Goal: Task Accomplishment & Management: Complete application form

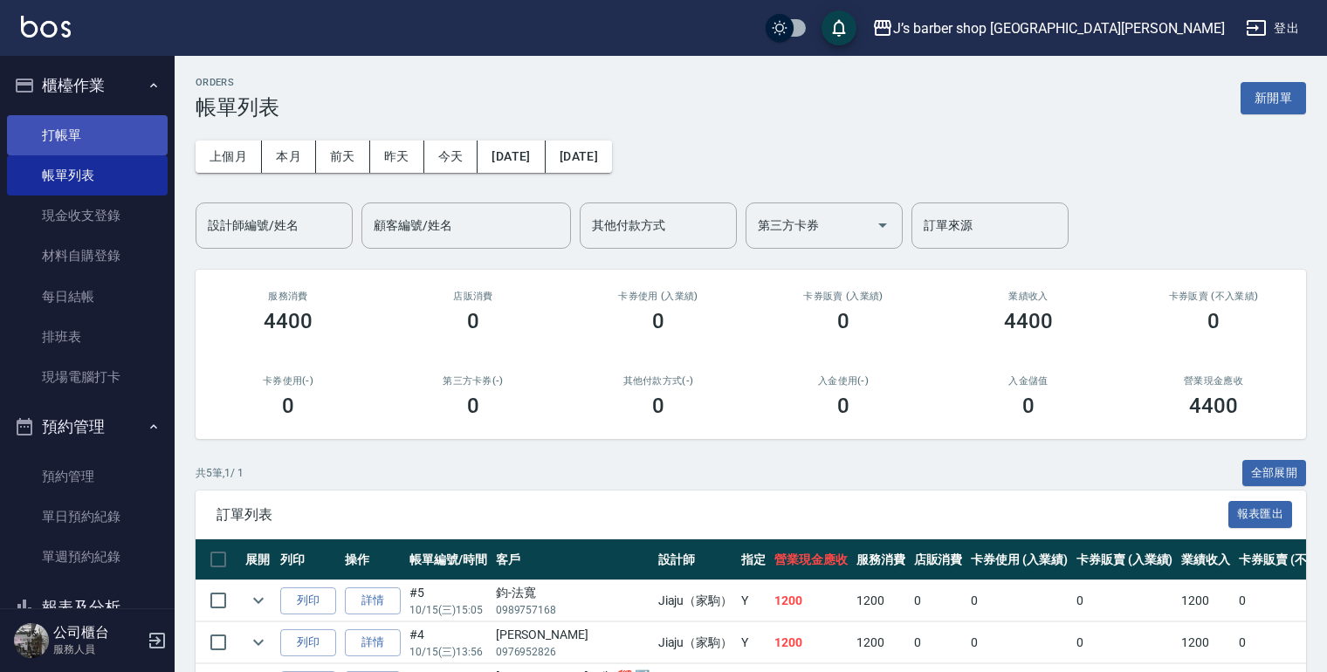
click at [79, 129] on link "打帳單" at bounding box center [87, 135] width 161 height 40
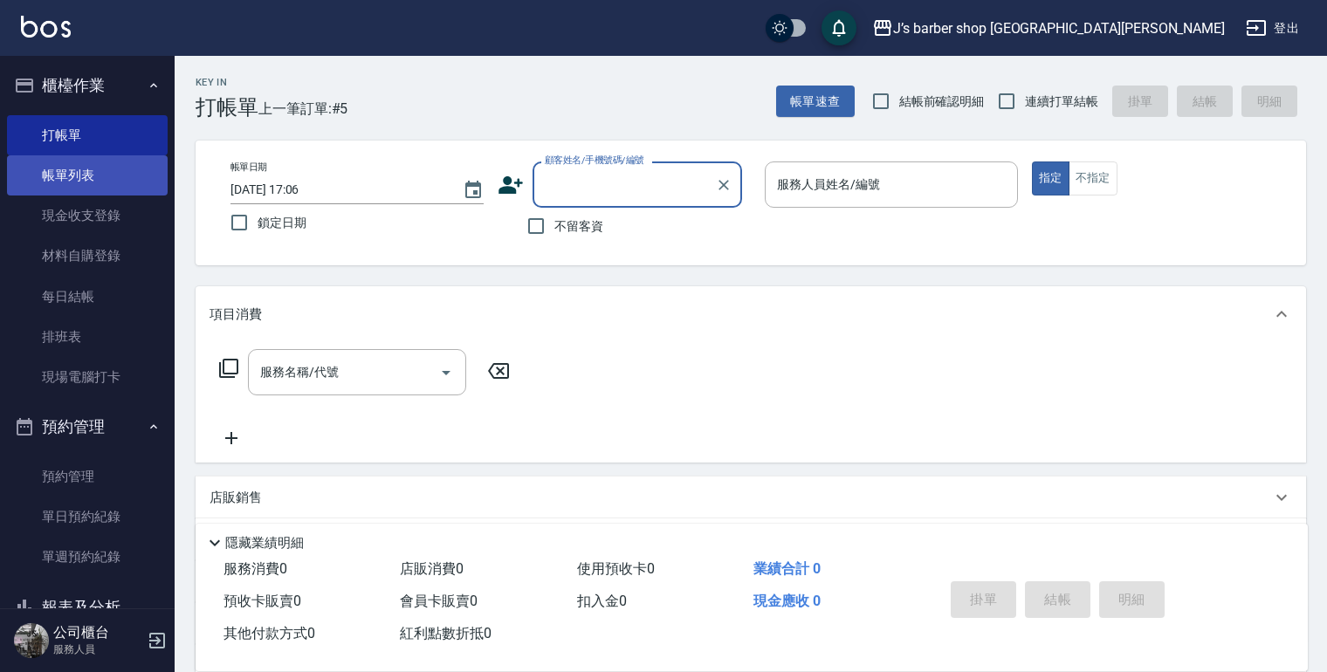
click at [108, 178] on link "帳單列表" at bounding box center [87, 175] width 161 height 40
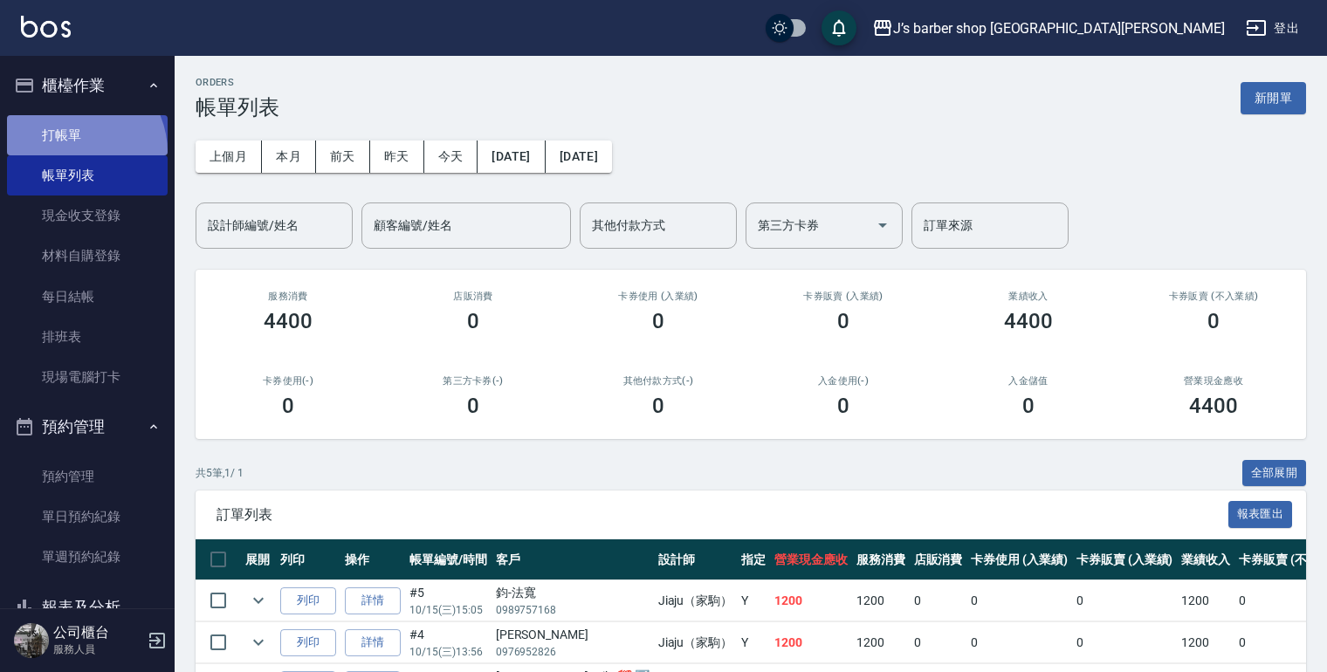
click at [74, 152] on link "打帳單" at bounding box center [87, 135] width 161 height 40
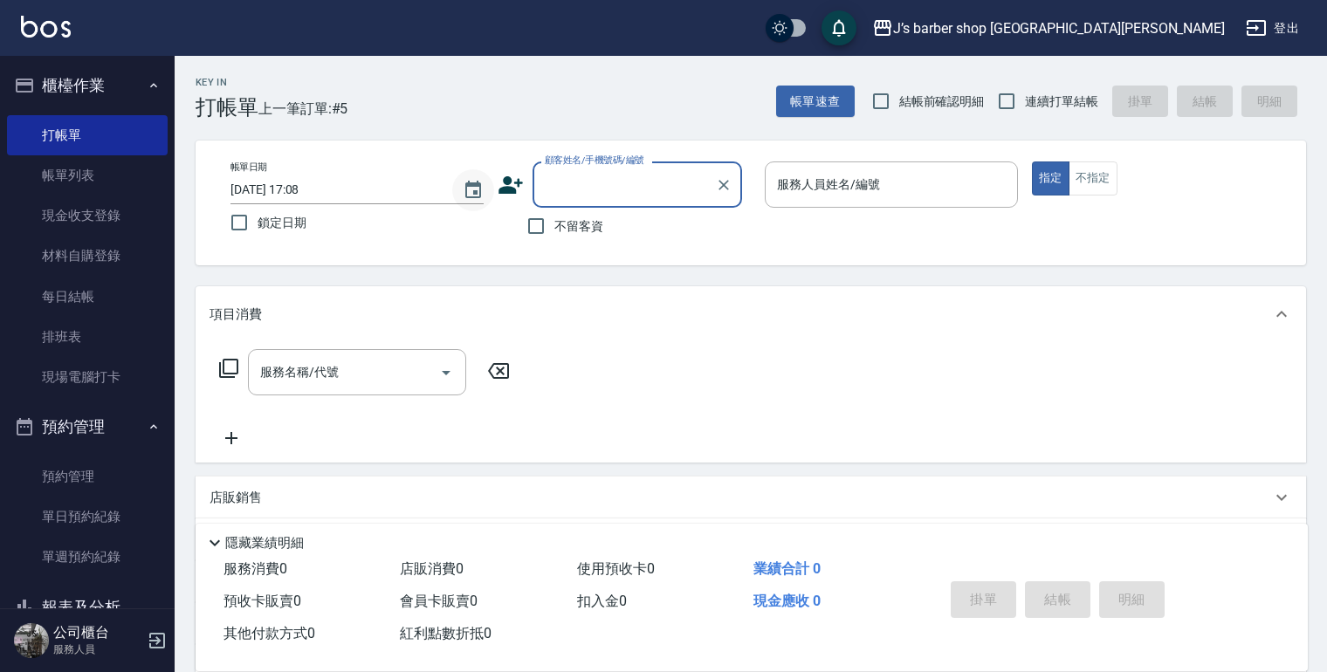
click at [480, 192] on icon "Choose date, selected date is 2025-10-15" at bounding box center [473, 189] width 16 height 17
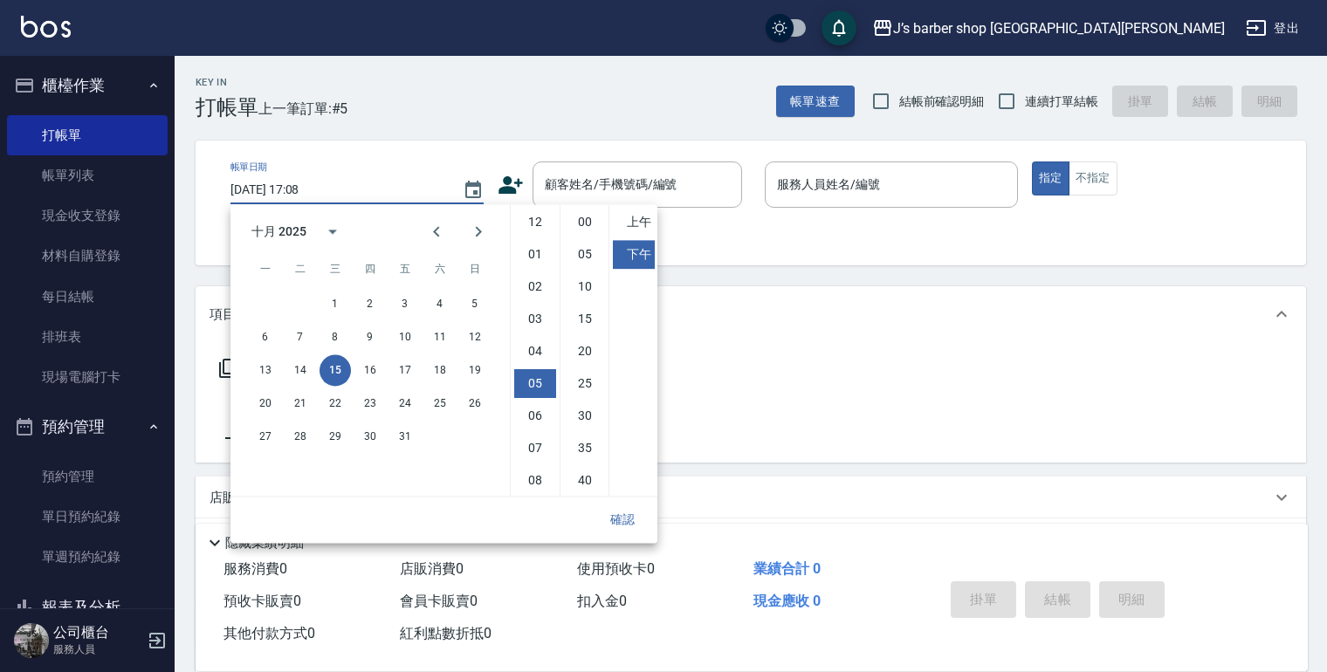
scroll to position [98, 0]
click at [533, 477] on li "11" at bounding box center [535, 479] width 42 height 29
click at [583, 222] on li "00" at bounding box center [585, 222] width 42 height 29
click at [628, 220] on li "上午" at bounding box center [634, 222] width 42 height 29
type input "[DATE] 11:00"
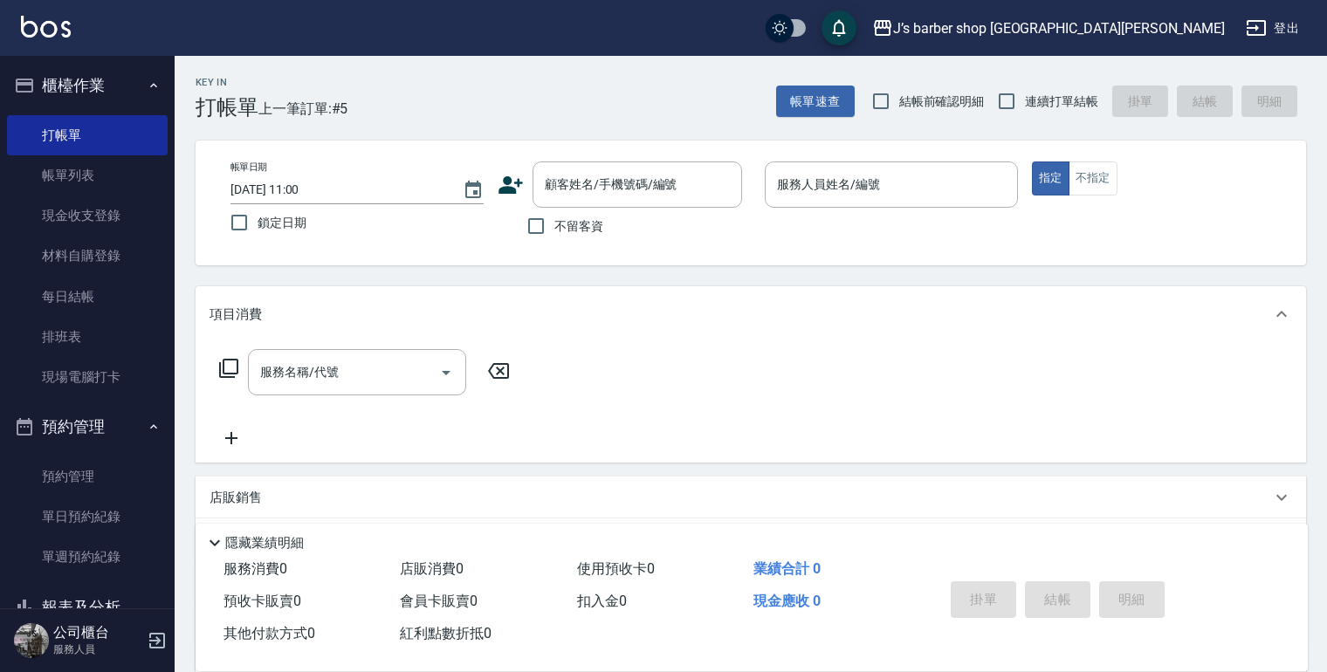
click at [585, 229] on span "不留客資" at bounding box center [578, 226] width 49 height 18
drag, startPoint x: 527, startPoint y: 230, endPoint x: 566, endPoint y: 228, distance: 38.4
click at [527, 230] on input "不留客資" at bounding box center [536, 226] width 37 height 37
checkbox input "true"
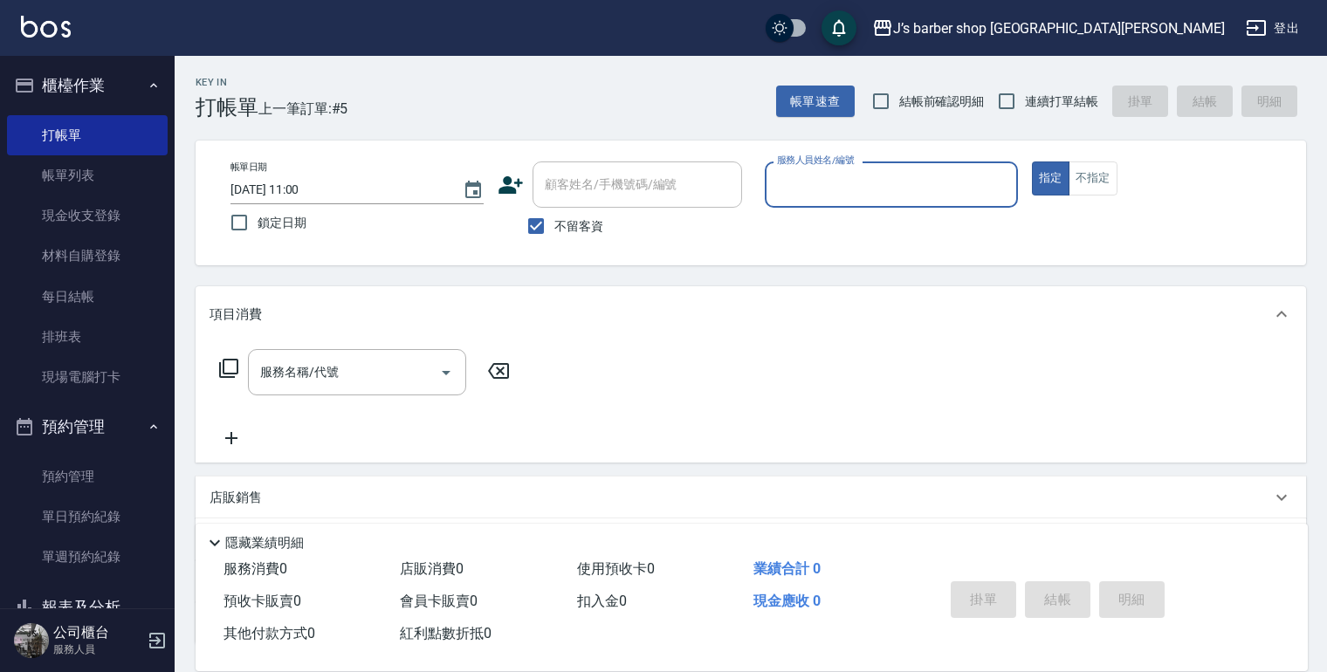
click at [794, 196] on input "服務人員姓名/編號" at bounding box center [890, 184] width 237 height 31
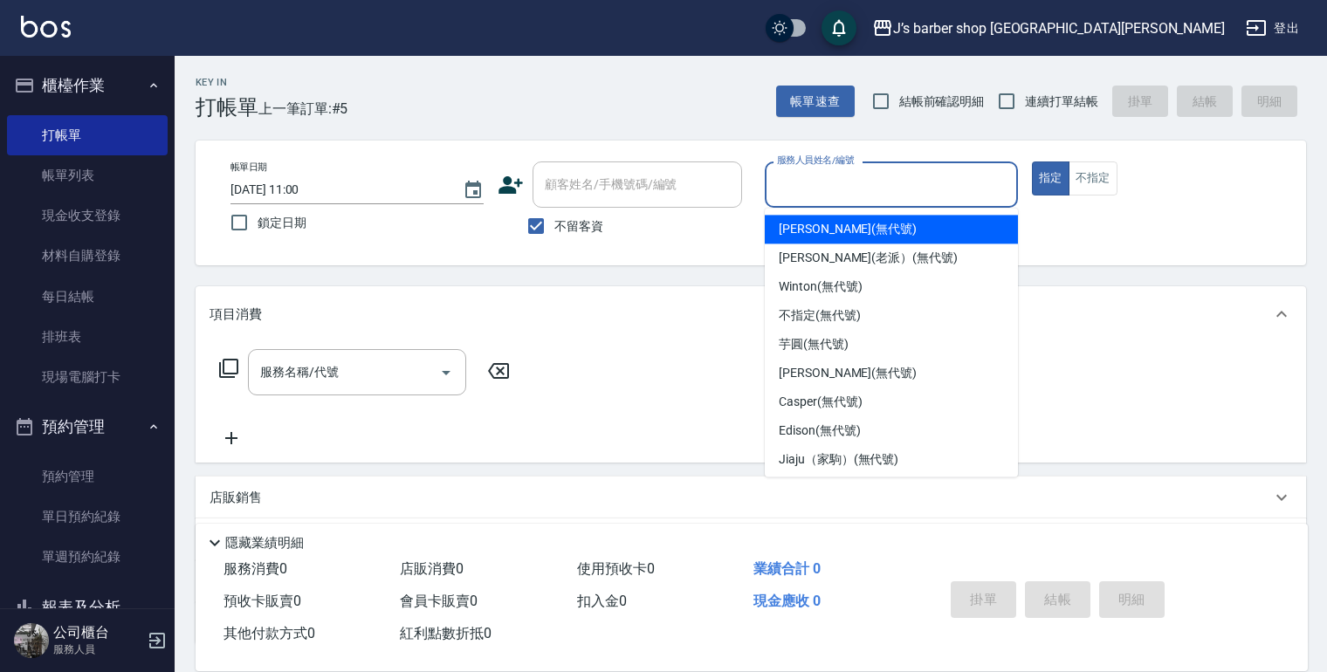
click at [813, 237] on span "[PERSON_NAME] (無代號)" at bounding box center [848, 229] width 138 height 18
type input "[PERSON_NAME](無代號)"
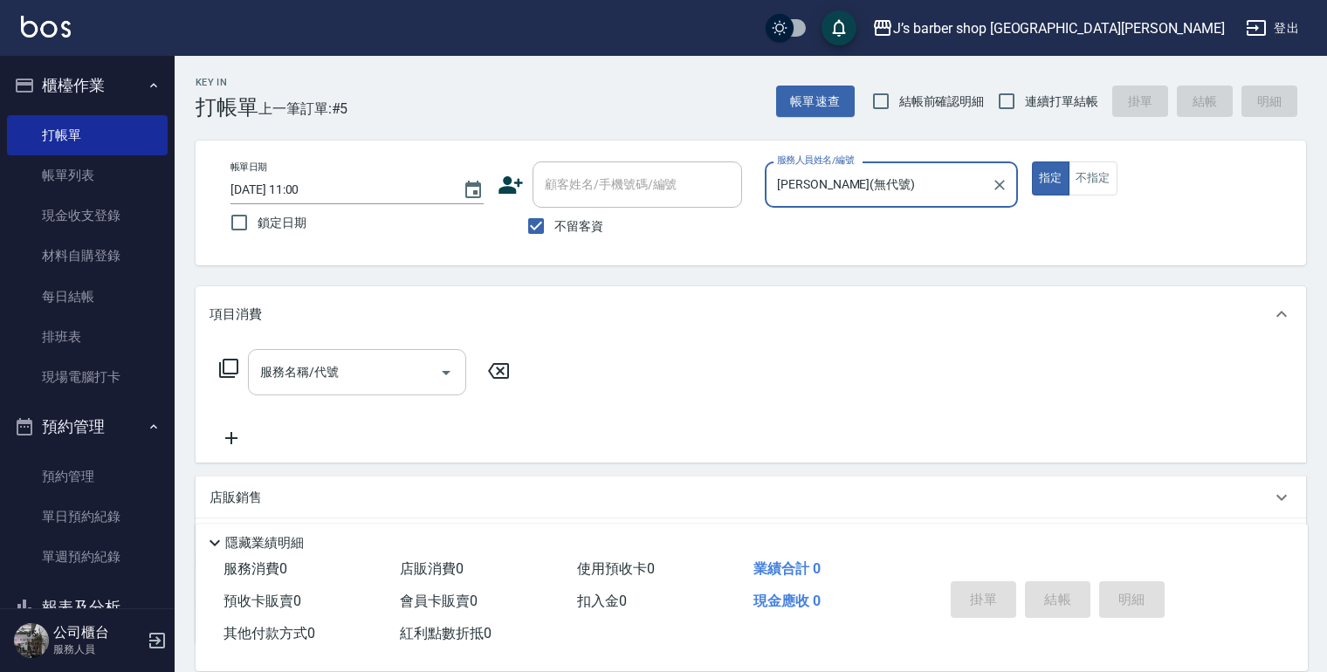
click at [405, 372] on input "服務名稱/代號" at bounding box center [344, 372] width 176 height 31
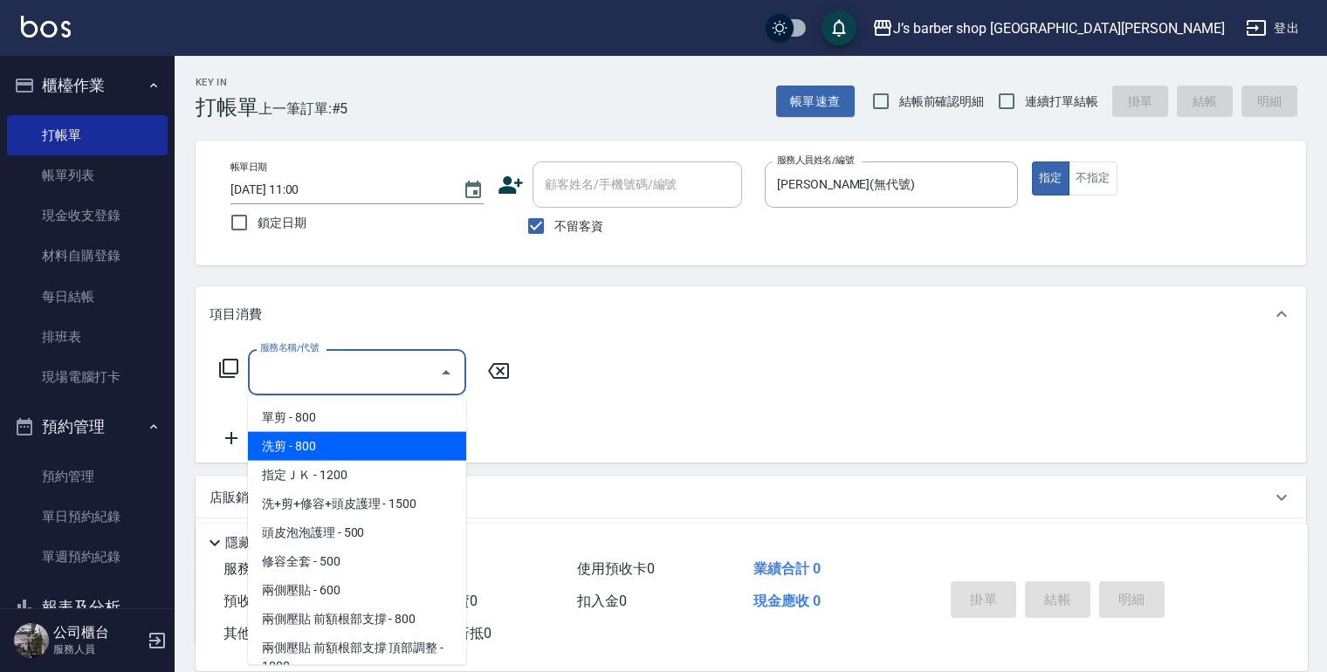
click at [349, 451] on span "洗剪 - 800" at bounding box center [357, 446] width 218 height 29
type input "洗剪(101)"
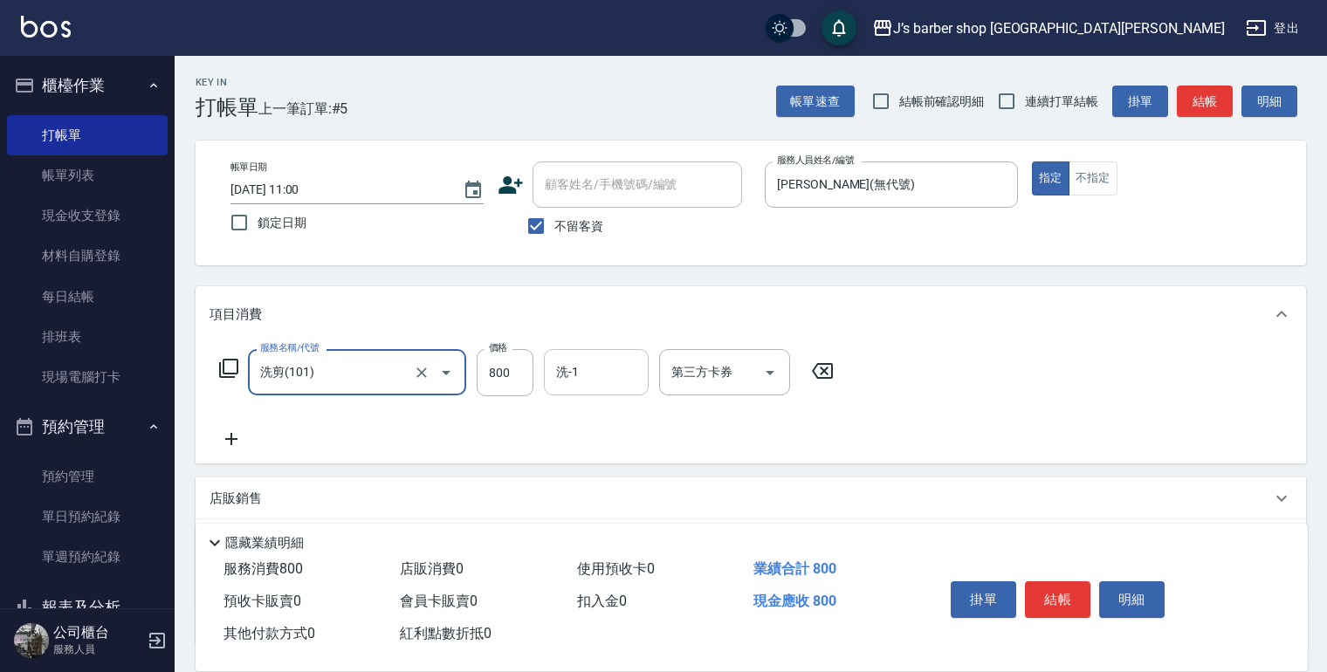
click at [574, 377] on input "洗-1" at bounding box center [596, 372] width 89 height 31
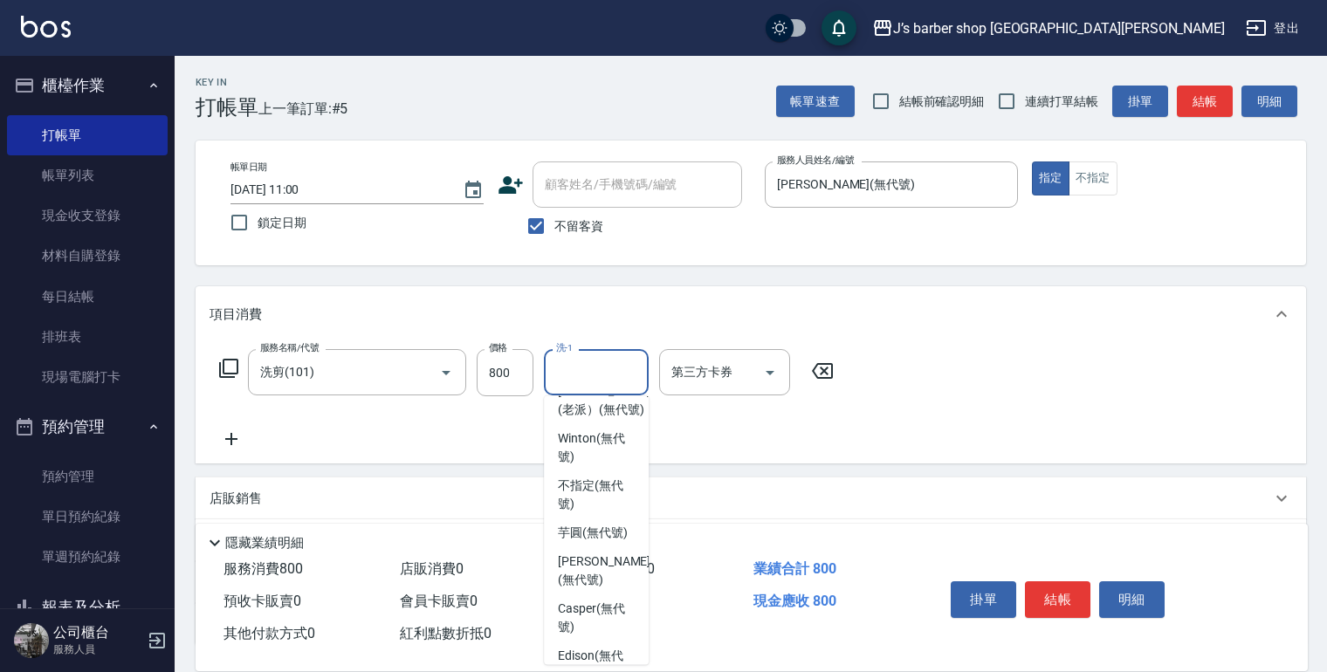
scroll to position [0, 0]
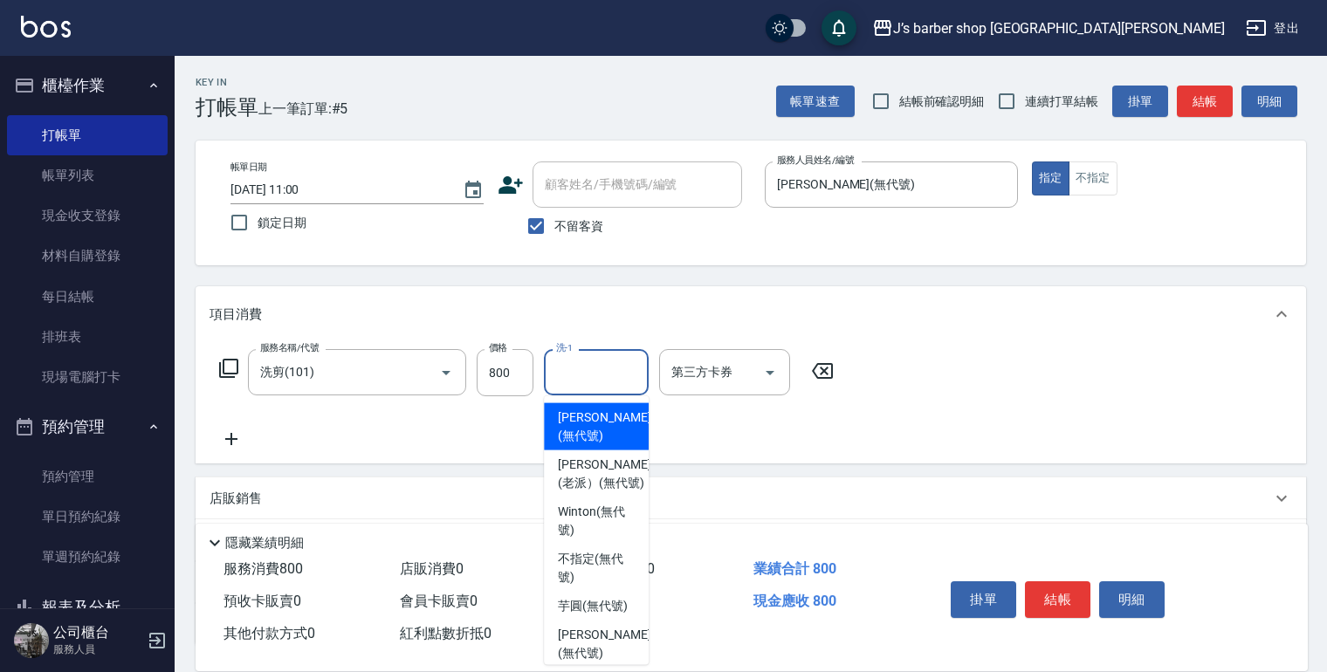
click at [599, 427] on span "[PERSON_NAME] (無代號)" at bounding box center [604, 426] width 93 height 37
type input "[PERSON_NAME](無代號)"
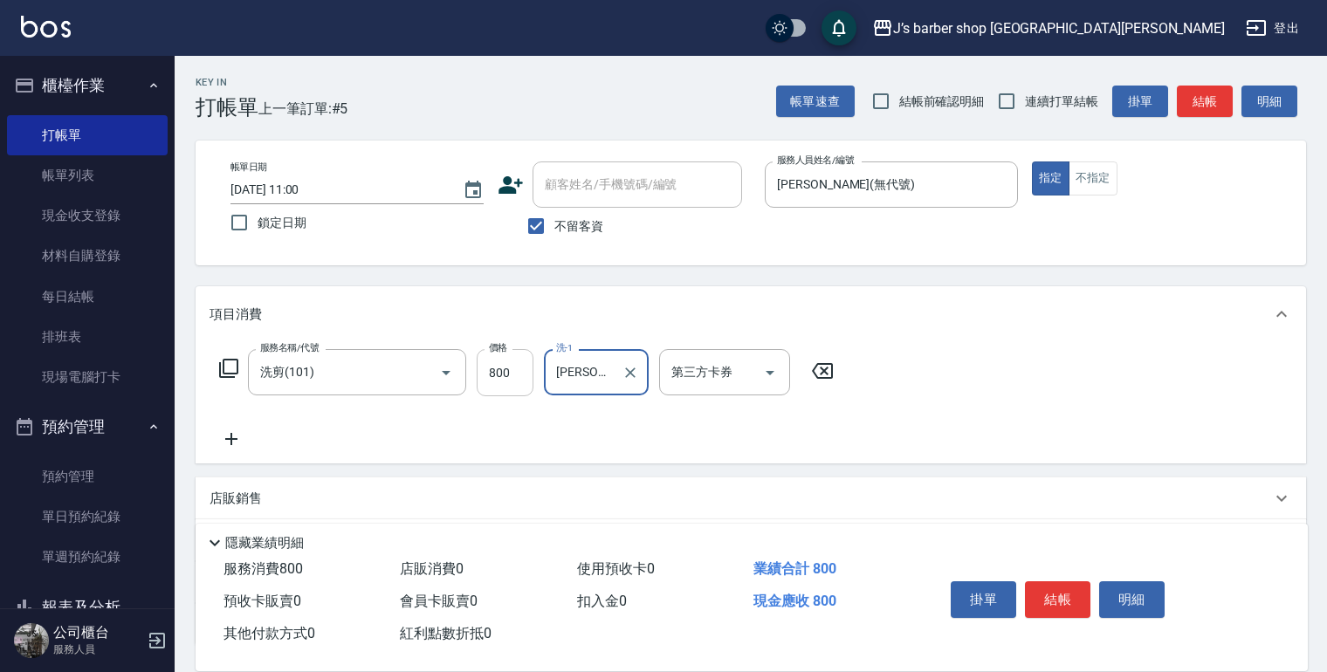
click at [496, 368] on input "800" at bounding box center [505, 372] width 57 height 47
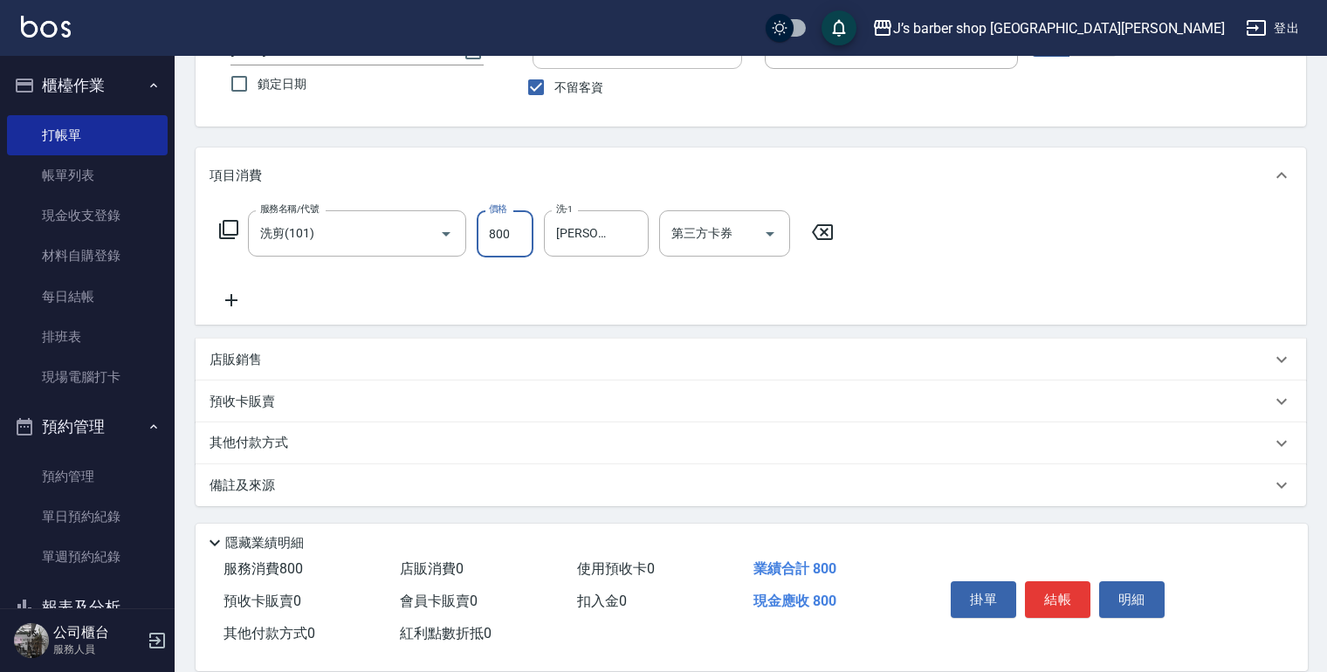
scroll to position [140, 0]
click at [506, 245] on input "800" at bounding box center [505, 233] width 57 height 47
click at [333, 487] on div "備註及來源" at bounding box center [739, 486] width 1061 height 18
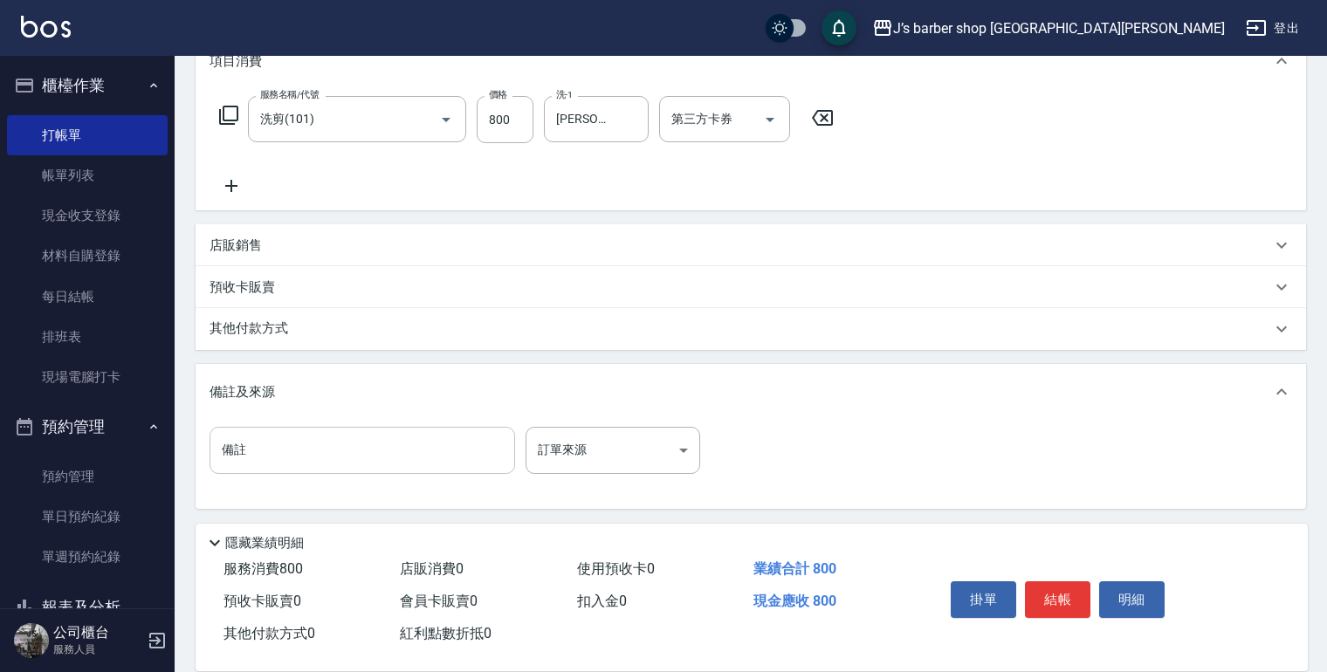
scroll to position [256, 0]
click at [316, 446] on input "備註" at bounding box center [361, 447] width 305 height 47
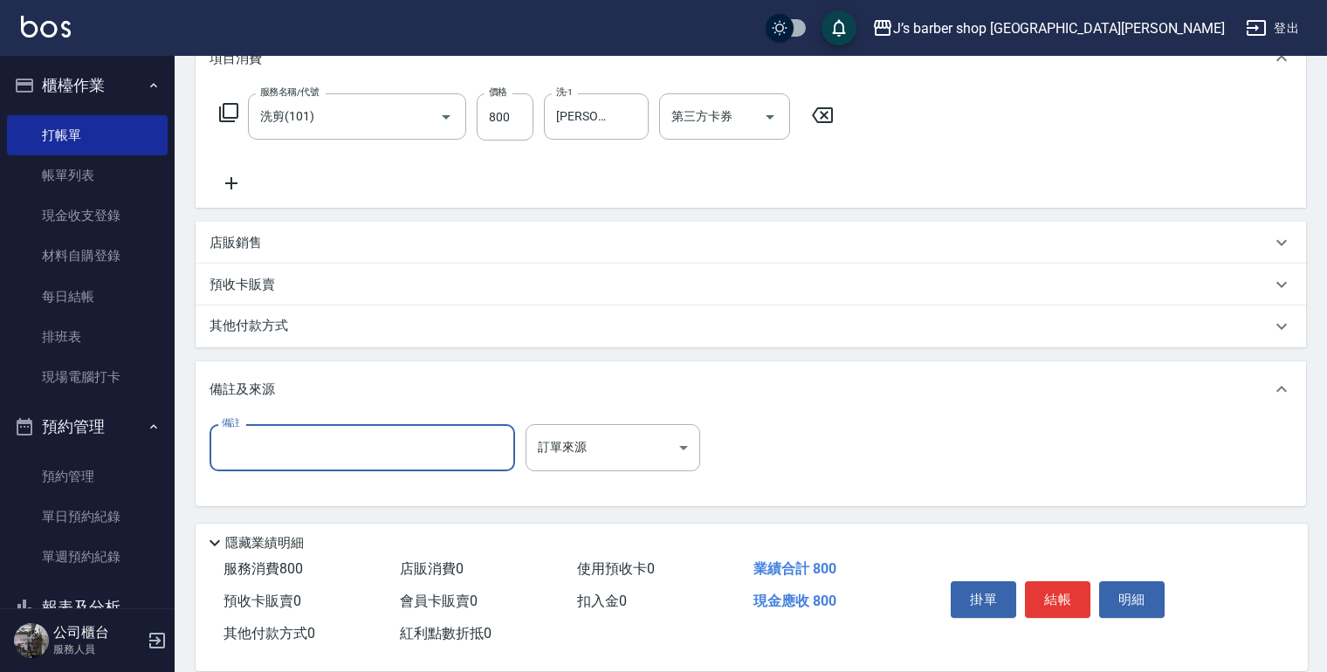
type input "5"
type input "ㄑ"
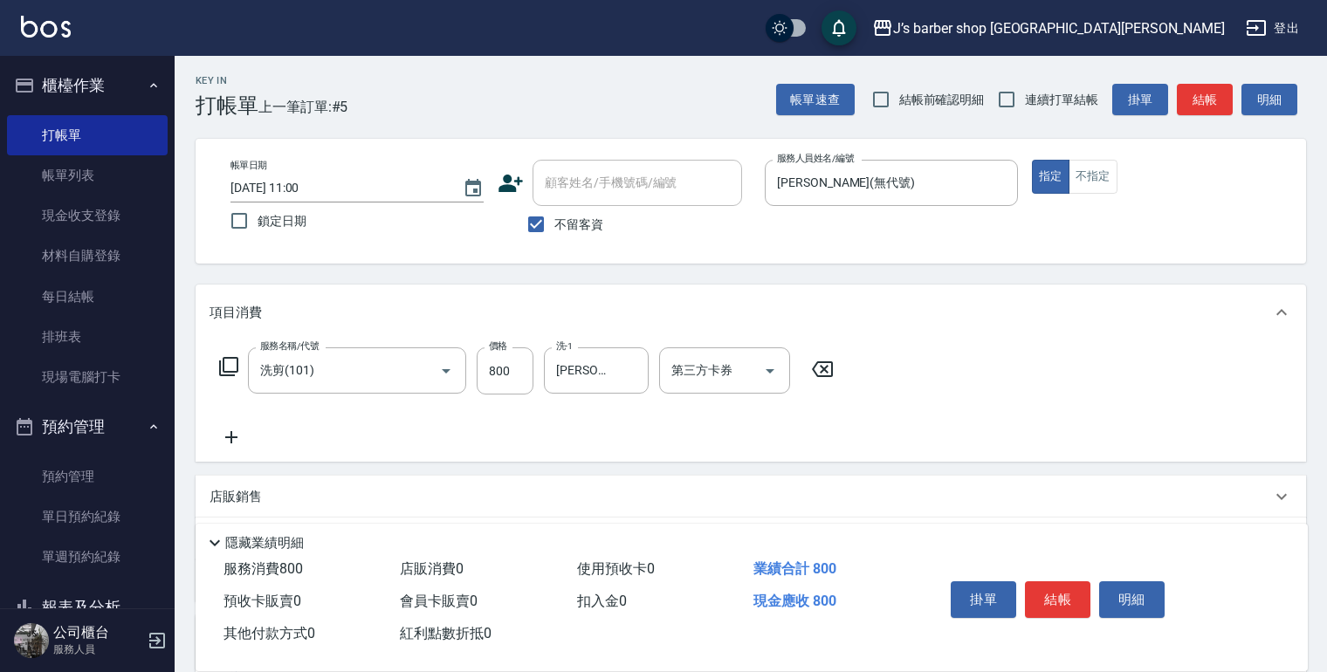
scroll to position [0, 0]
type input "轉帳"
click at [1030, 585] on button "結帳" at bounding box center [1057, 599] width 65 height 37
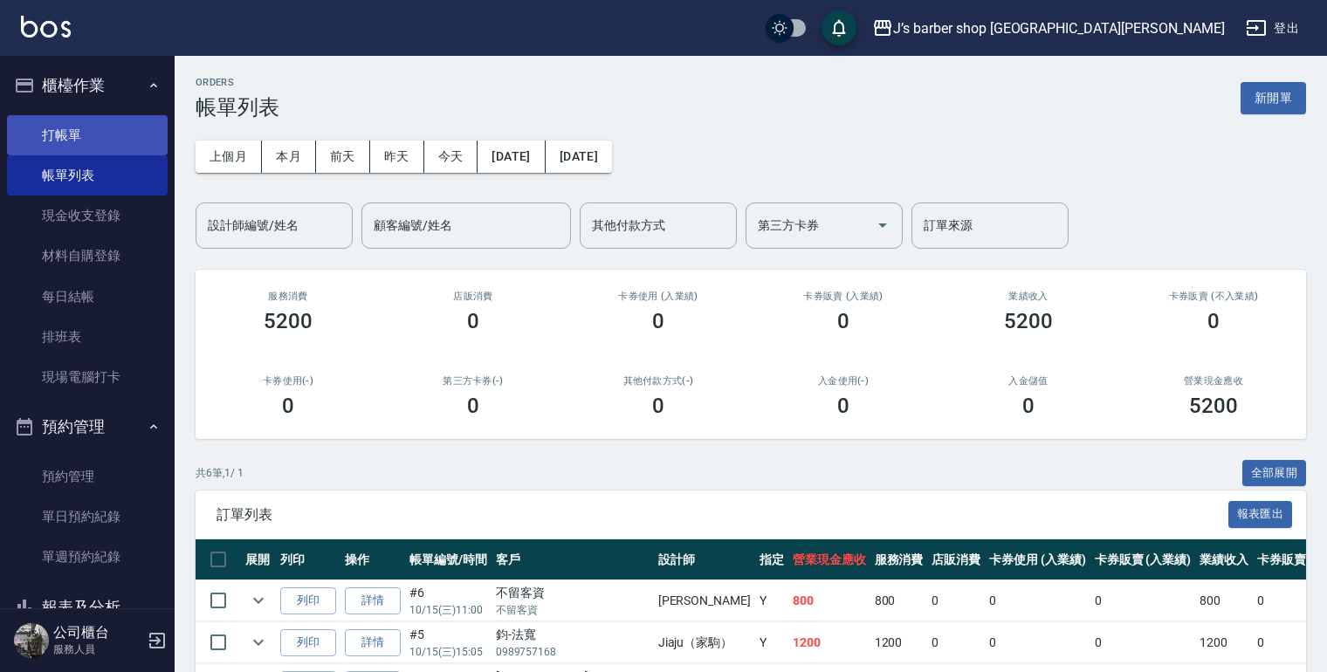
click at [86, 120] on link "打帳單" at bounding box center [87, 135] width 161 height 40
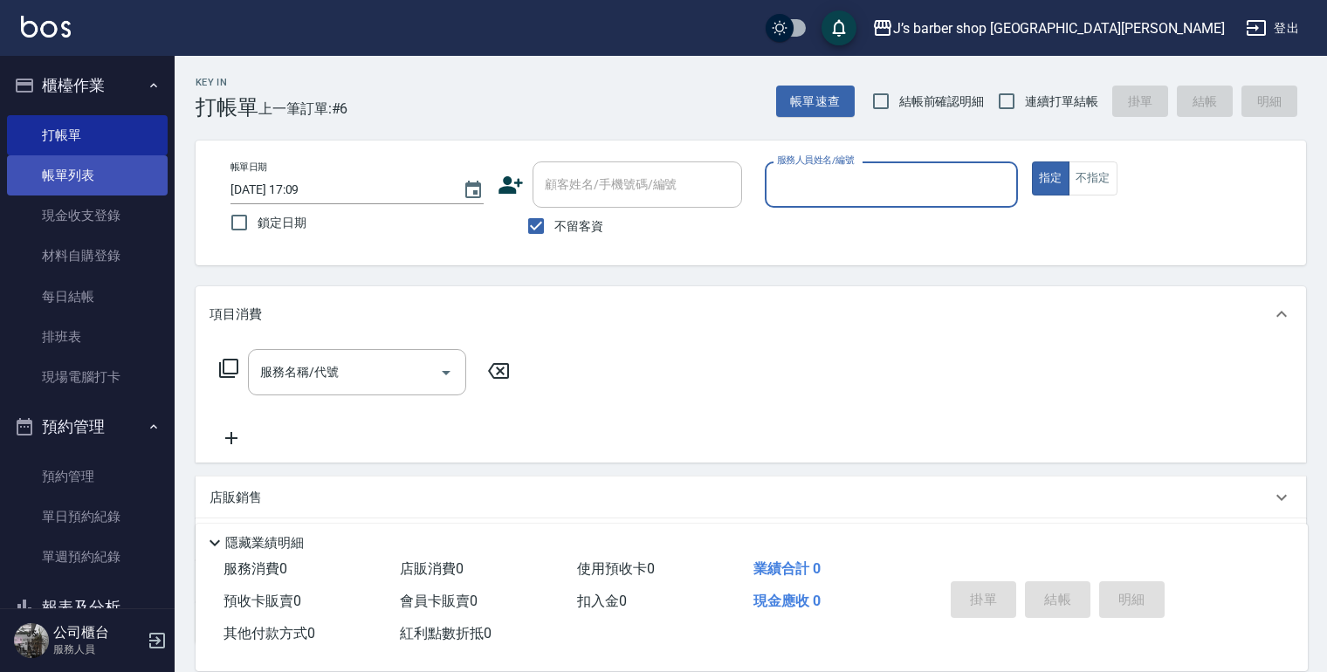
click at [52, 174] on link "帳單列表" at bounding box center [87, 175] width 161 height 40
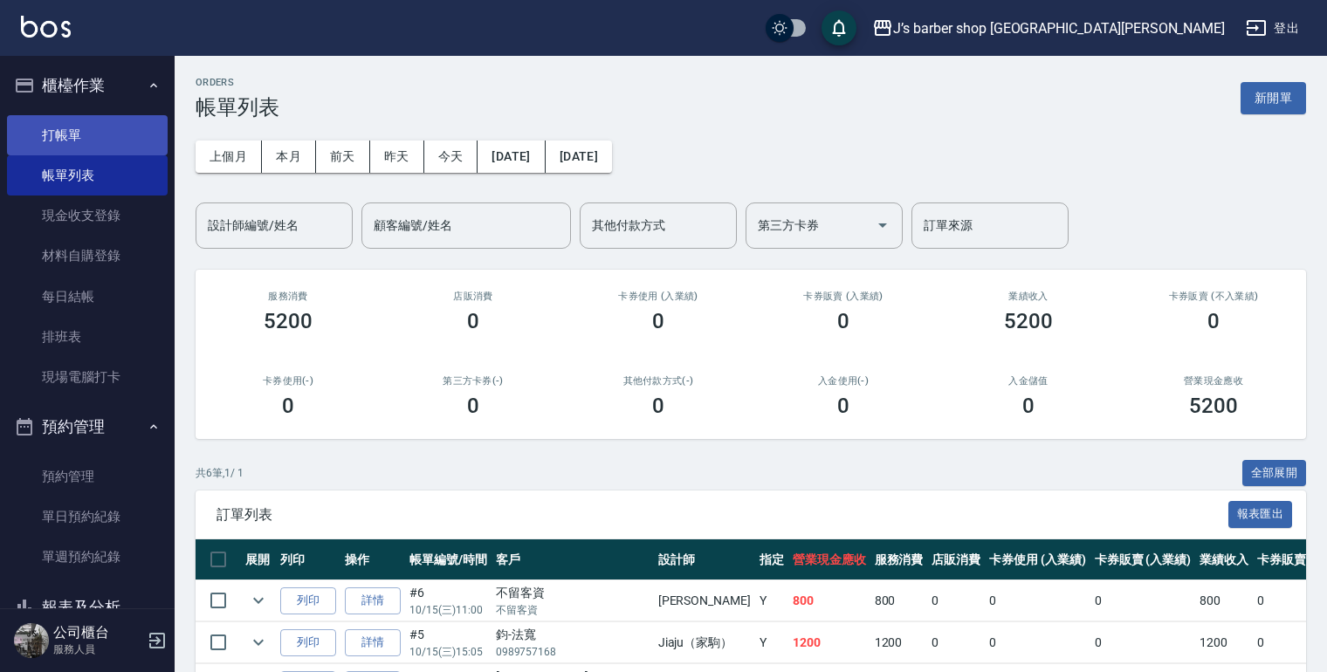
click at [85, 148] on link "打帳單" at bounding box center [87, 135] width 161 height 40
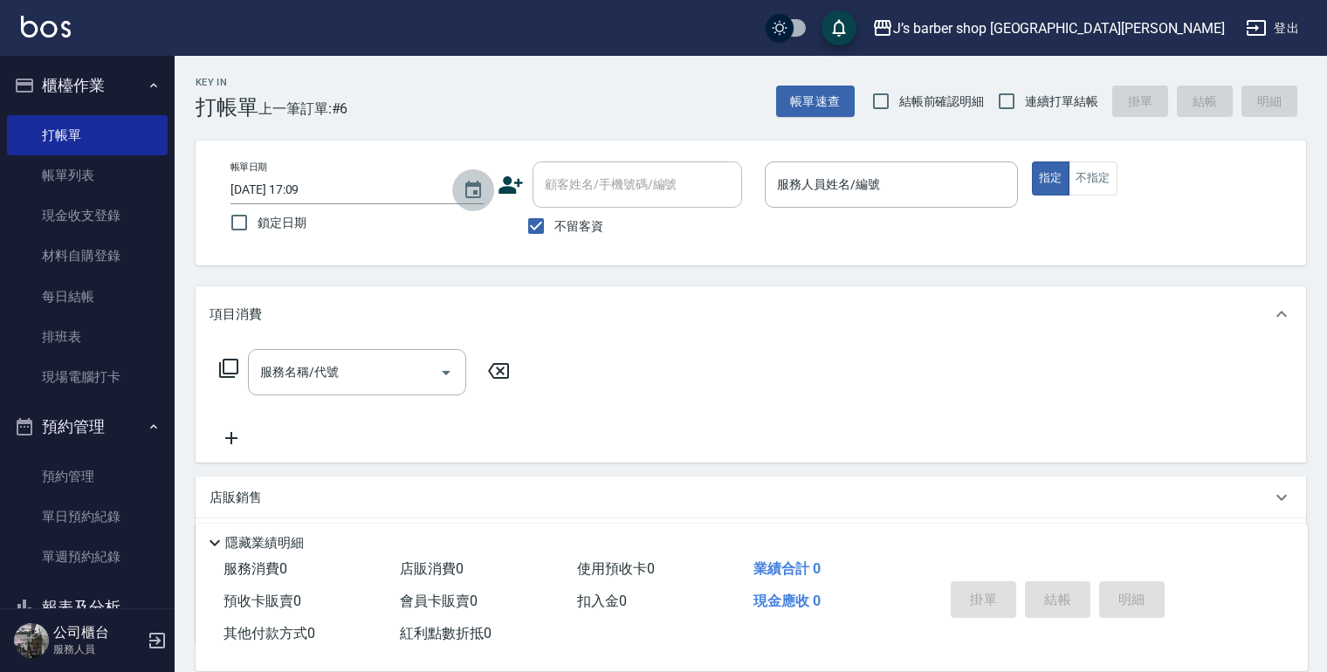
click at [476, 201] on button "Choose date, selected date is 2025-10-15" at bounding box center [473, 190] width 42 height 42
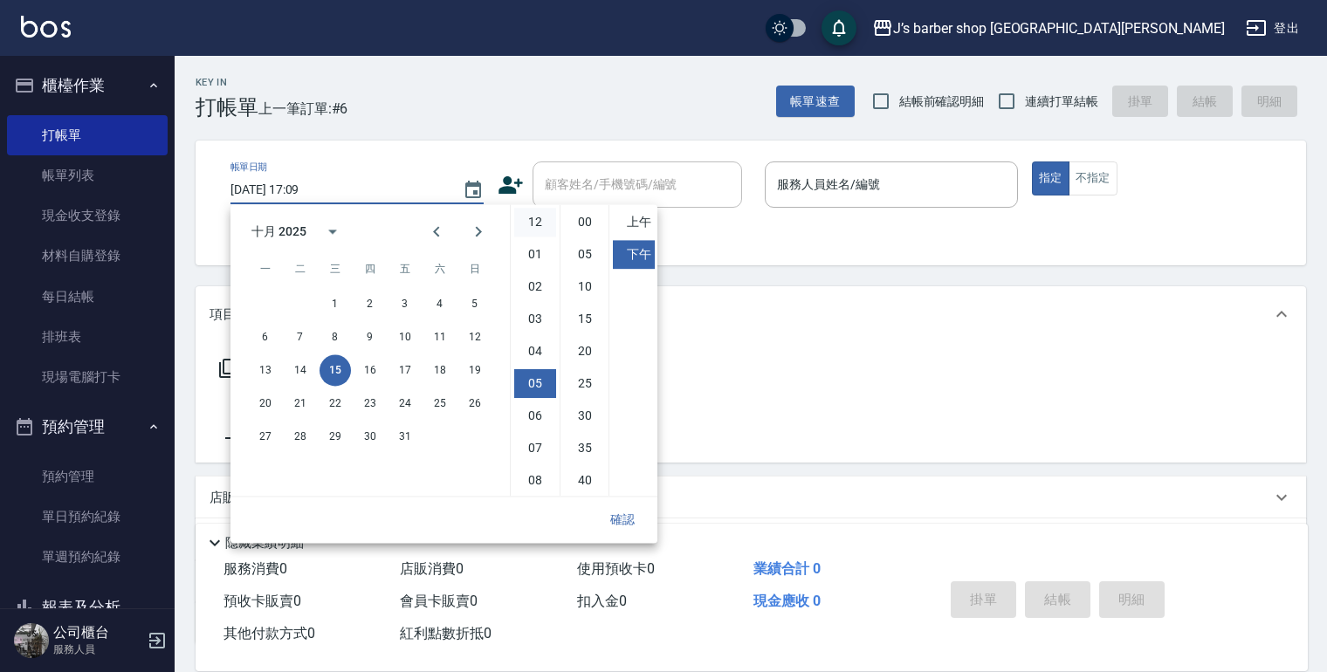
click at [534, 229] on li "12" at bounding box center [535, 222] width 42 height 29
click at [590, 223] on li "00" at bounding box center [585, 222] width 42 height 29
type input "[DATE] 12:00"
drag, startPoint x: 623, startPoint y: 526, endPoint x: 642, endPoint y: 483, distance: 47.3
click at [625, 524] on button "確認" at bounding box center [622, 520] width 56 height 32
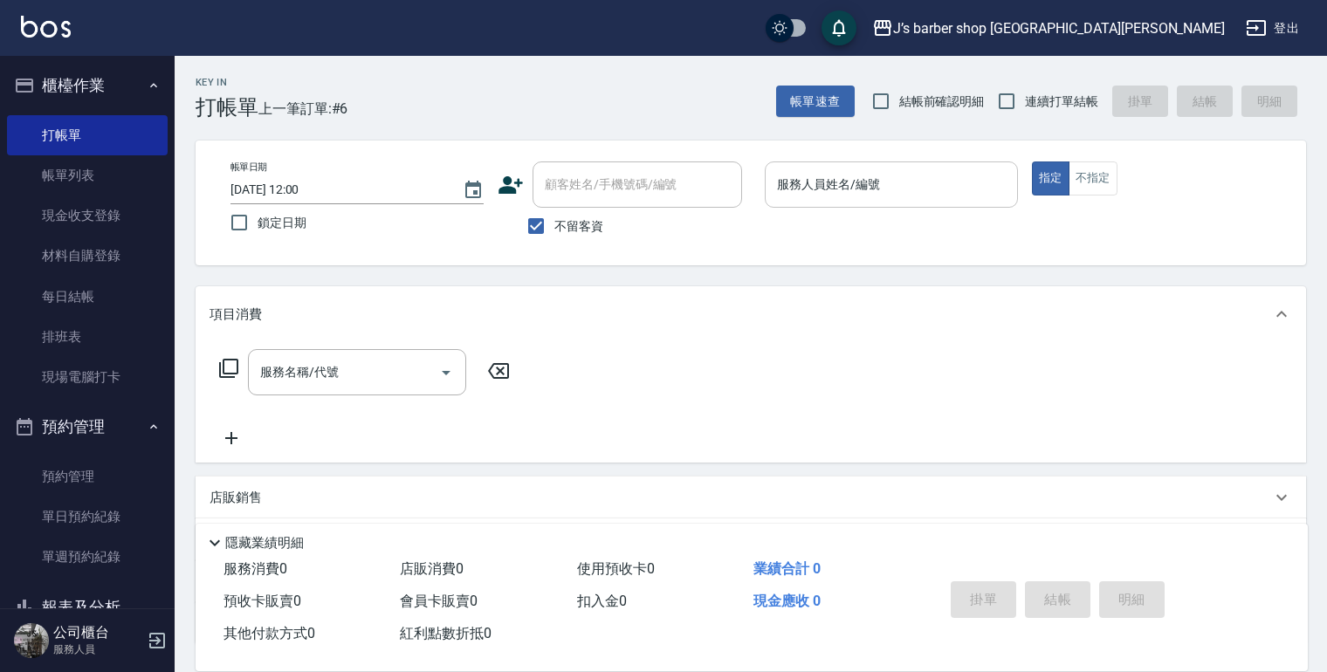
click at [813, 185] on input "服務人員姓名/編號" at bounding box center [890, 184] width 237 height 31
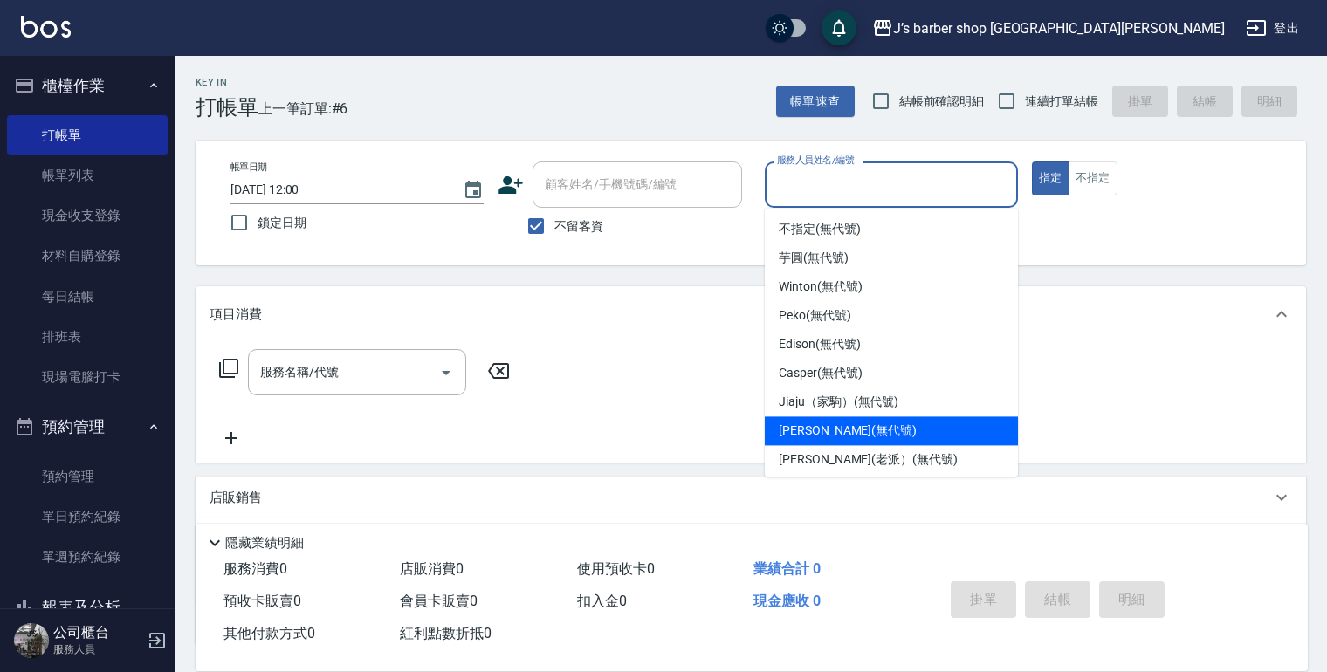
click at [813, 421] on div "[PERSON_NAME] (無代號)" at bounding box center [891, 430] width 253 height 29
type input "[PERSON_NAME](無代號)"
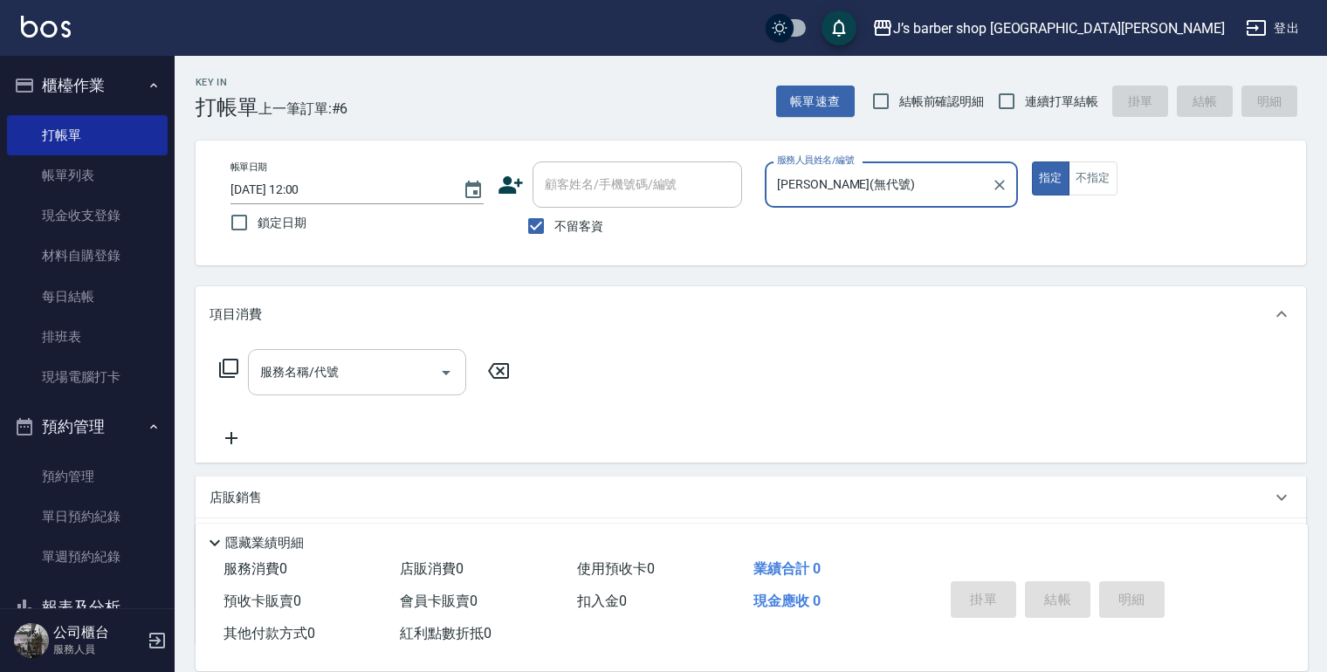
click at [275, 384] on input "服務名稱/代號" at bounding box center [344, 372] width 176 height 31
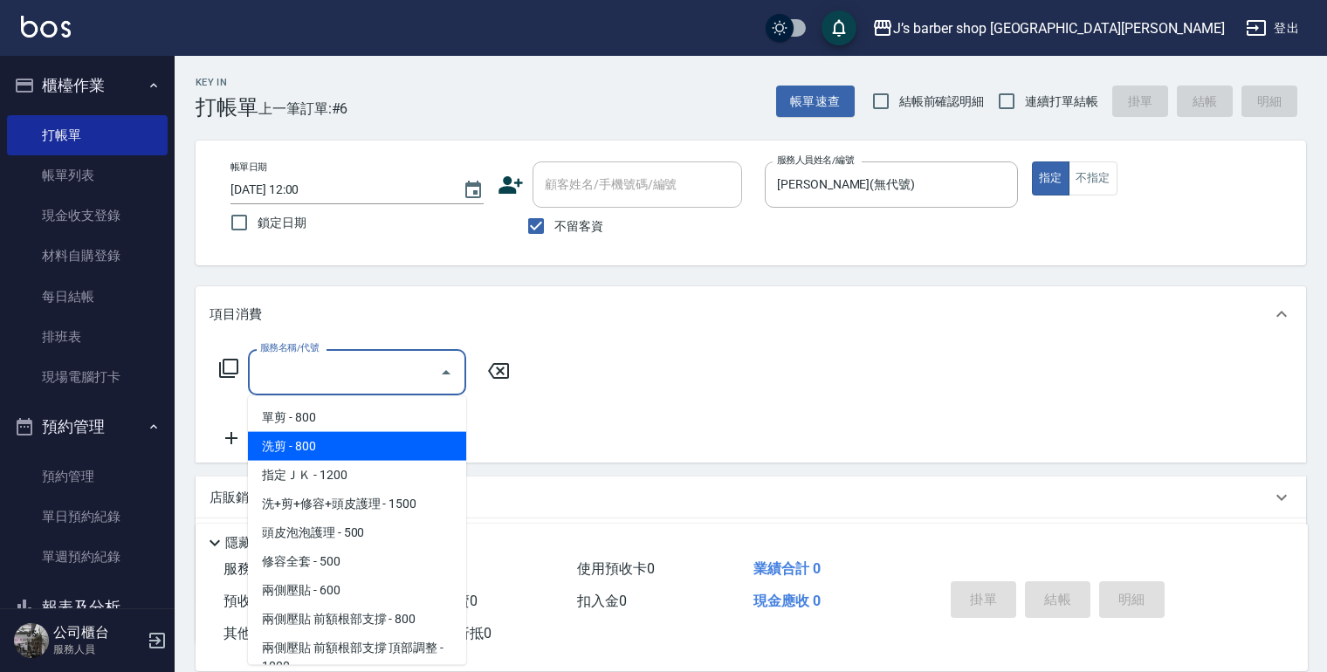
drag, startPoint x: 299, startPoint y: 436, endPoint x: 536, endPoint y: 383, distance: 243.3
click at [299, 437] on span "洗剪 - 800" at bounding box center [357, 446] width 218 height 29
type input "洗剪(101)"
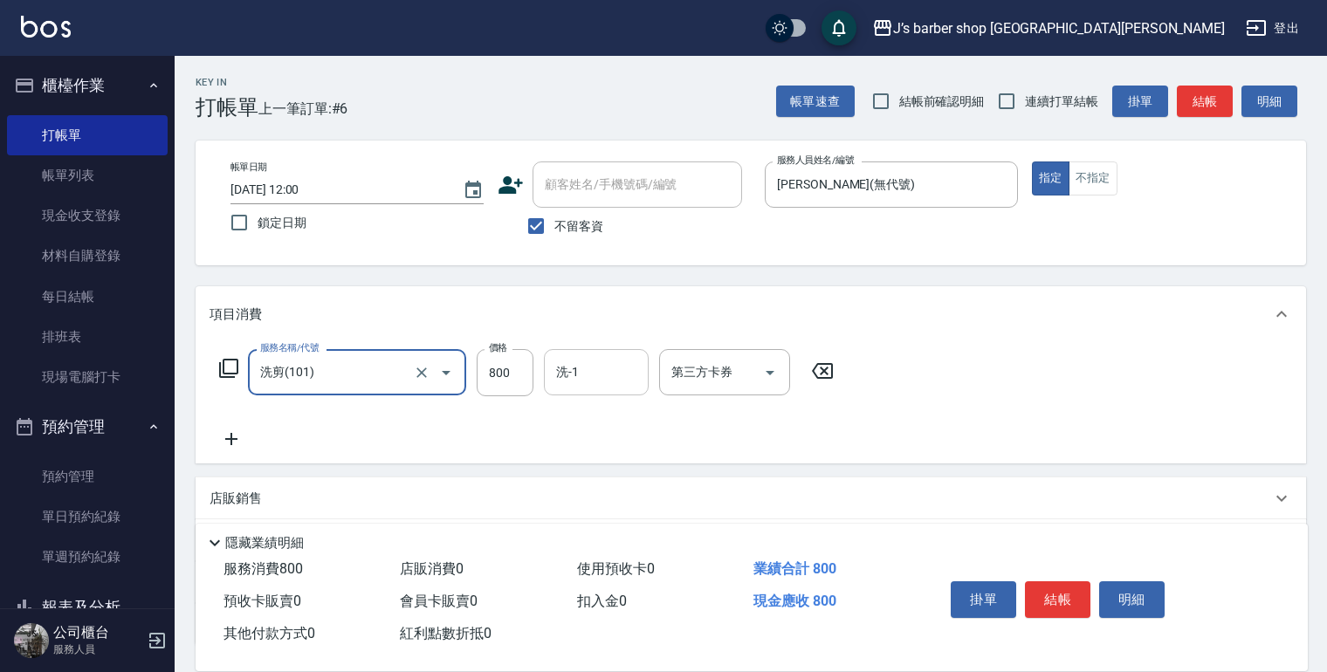
click at [580, 360] on input "洗-1" at bounding box center [596, 372] width 89 height 31
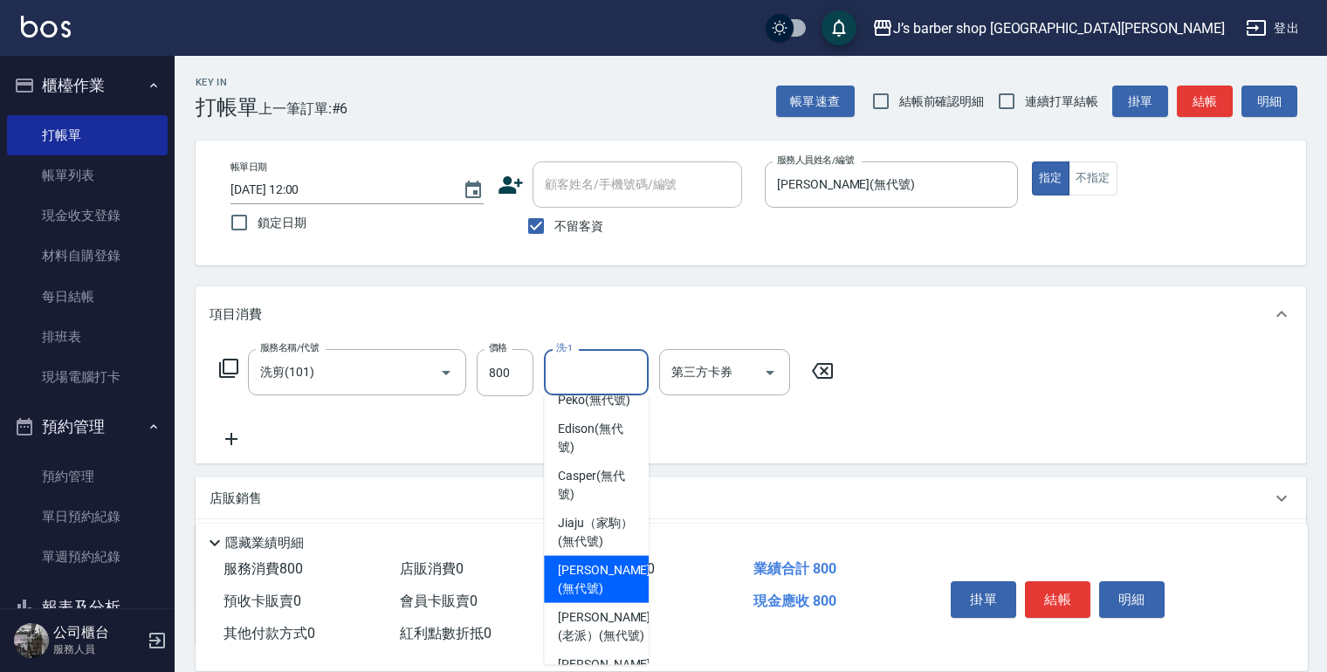
scroll to position [234, 0]
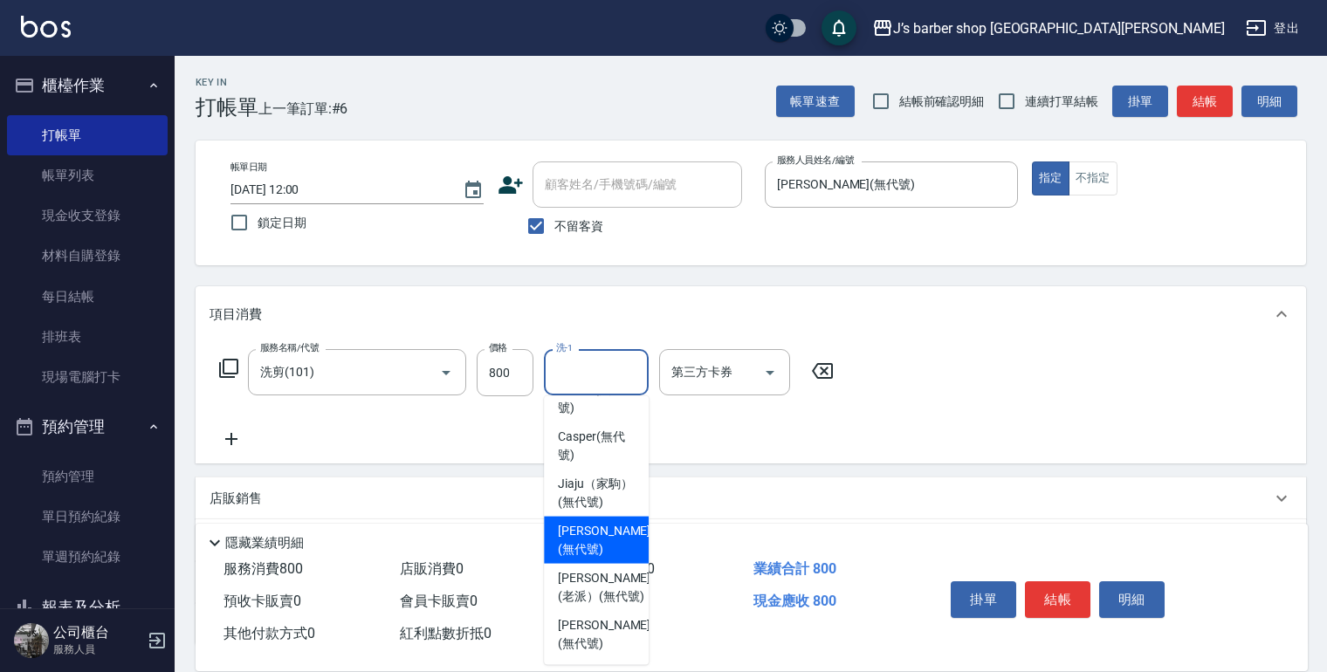
click at [594, 532] on span "[PERSON_NAME] (無代號)" at bounding box center [604, 540] width 93 height 37
type input "[PERSON_NAME](無代號)"
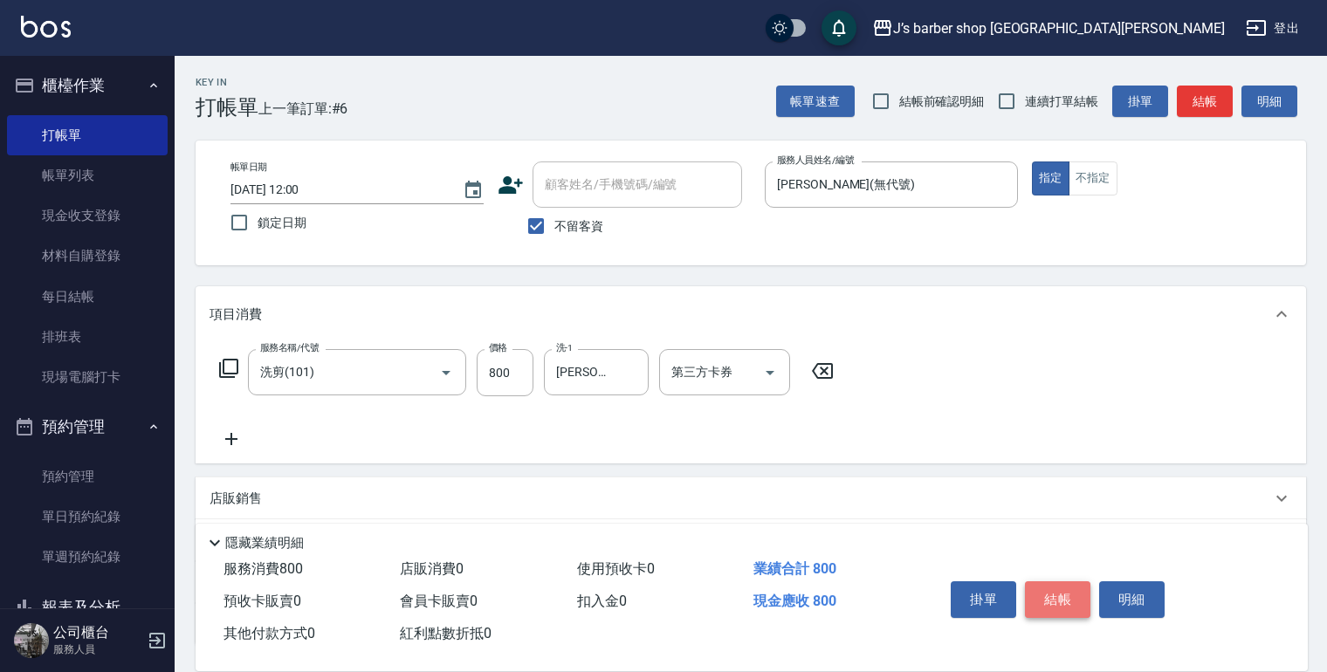
click at [1060, 598] on button "結帳" at bounding box center [1057, 599] width 65 height 37
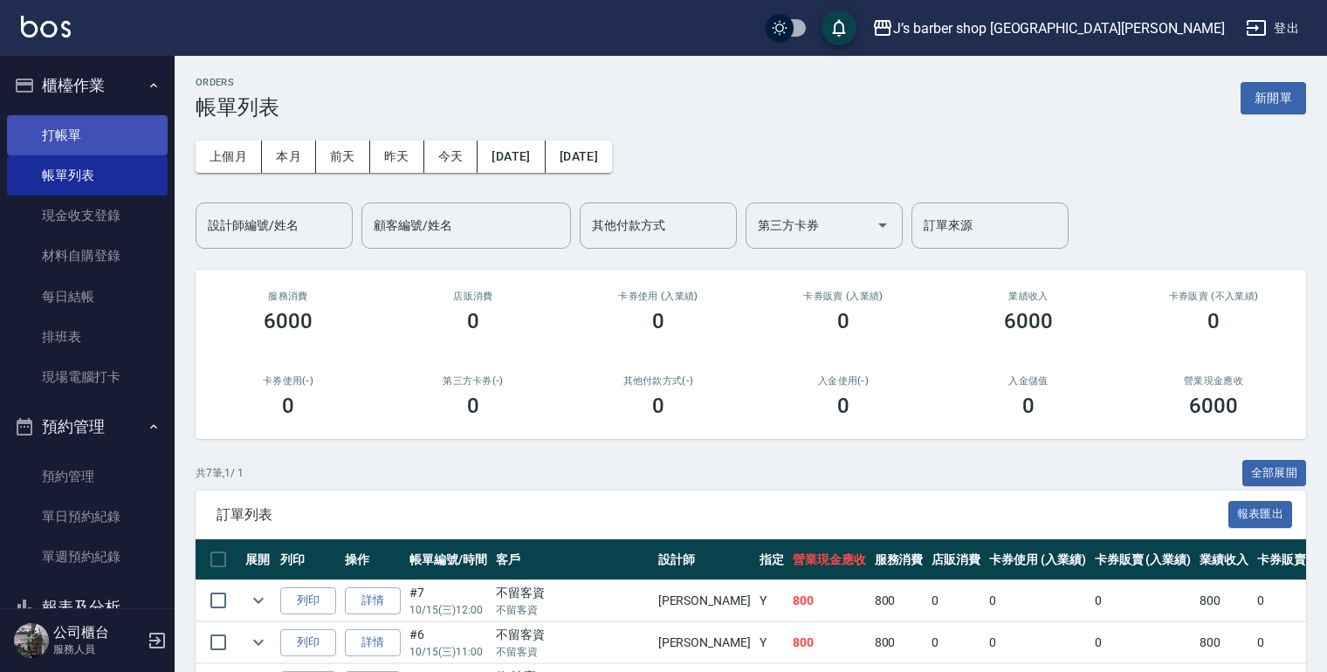
click at [108, 144] on link "打帳單" at bounding box center [87, 135] width 161 height 40
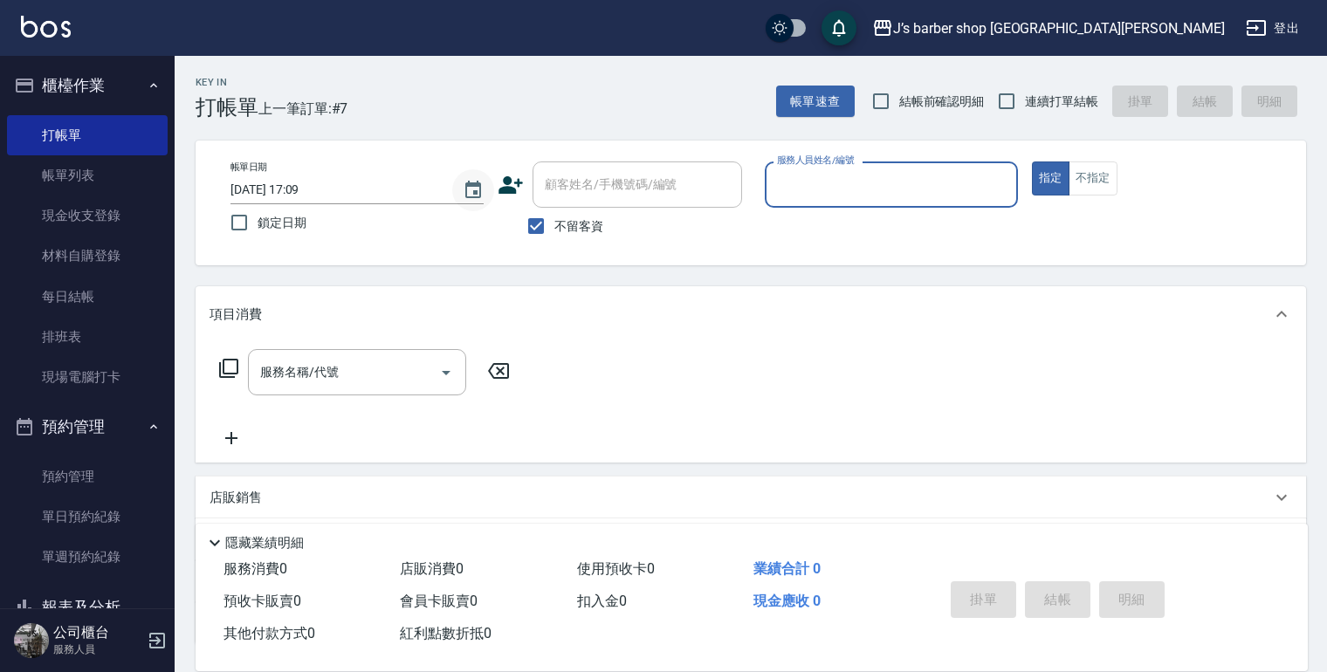
click at [481, 198] on icon "Choose date, selected date is 2025-10-15" at bounding box center [473, 190] width 21 height 21
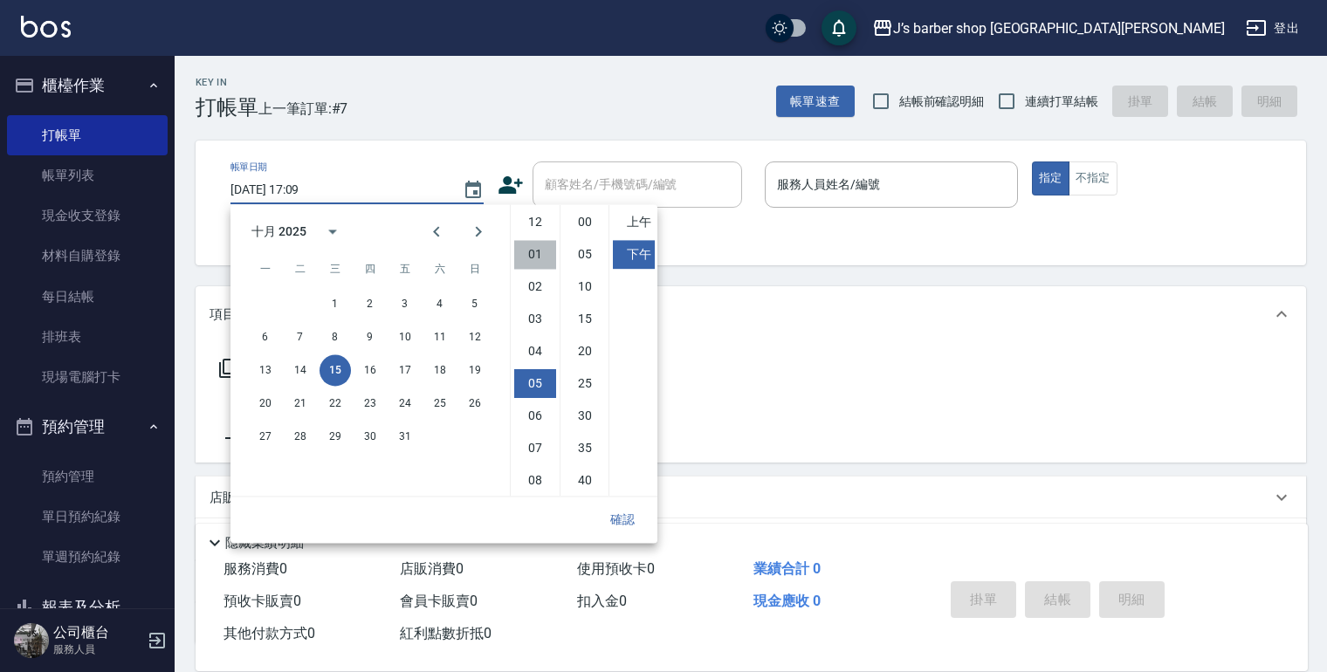
click at [540, 253] on li "01" at bounding box center [535, 254] width 42 height 29
click at [573, 224] on li "00" at bounding box center [585, 222] width 42 height 29
type input "[DATE] 13:00"
click at [627, 514] on button "確認" at bounding box center [622, 520] width 56 height 32
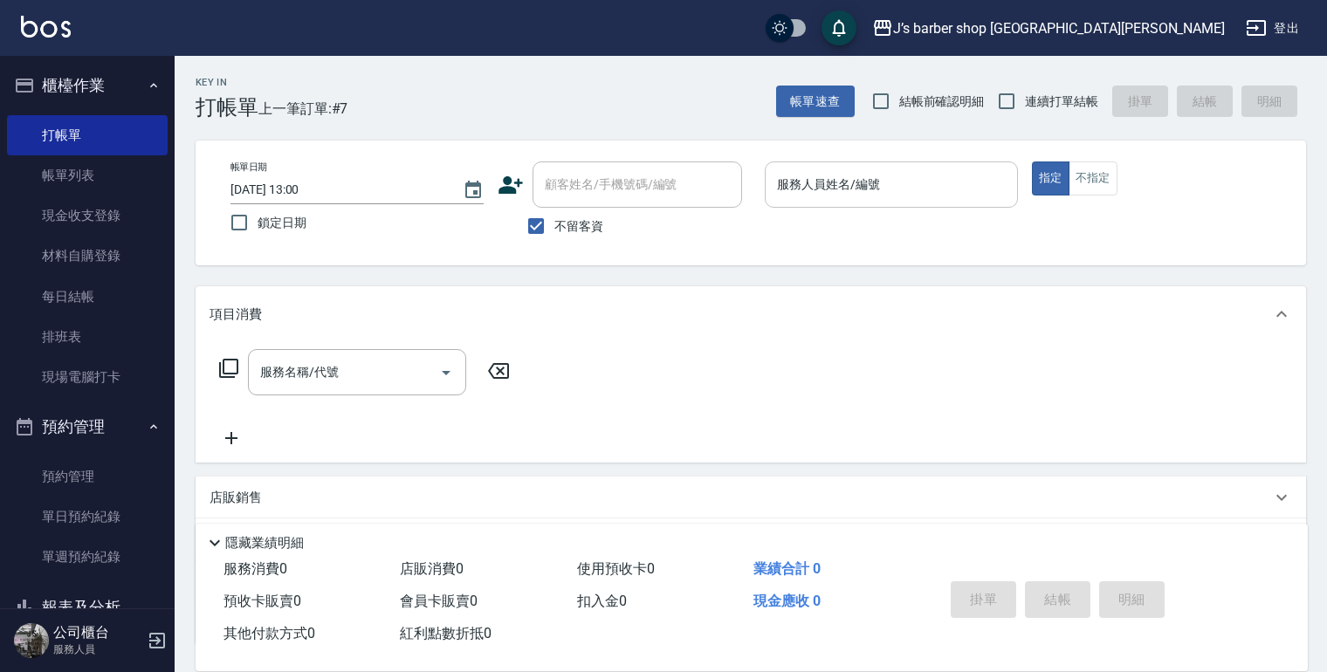
click at [838, 184] on input "服務人員姓名/編號" at bounding box center [890, 184] width 237 height 31
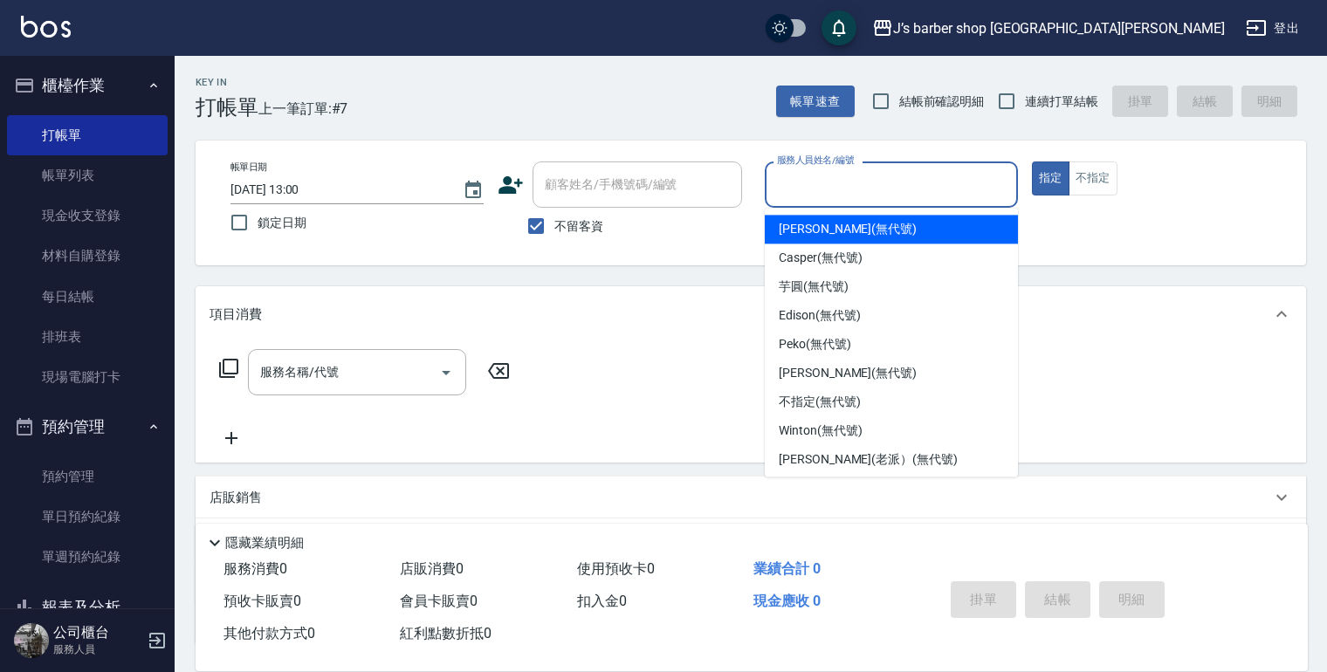
drag, startPoint x: 828, startPoint y: 232, endPoint x: 547, endPoint y: 246, distance: 281.4
click at [827, 233] on span "[PERSON_NAME] (無代號)" at bounding box center [848, 229] width 138 height 18
type input "[PERSON_NAME](無代號)"
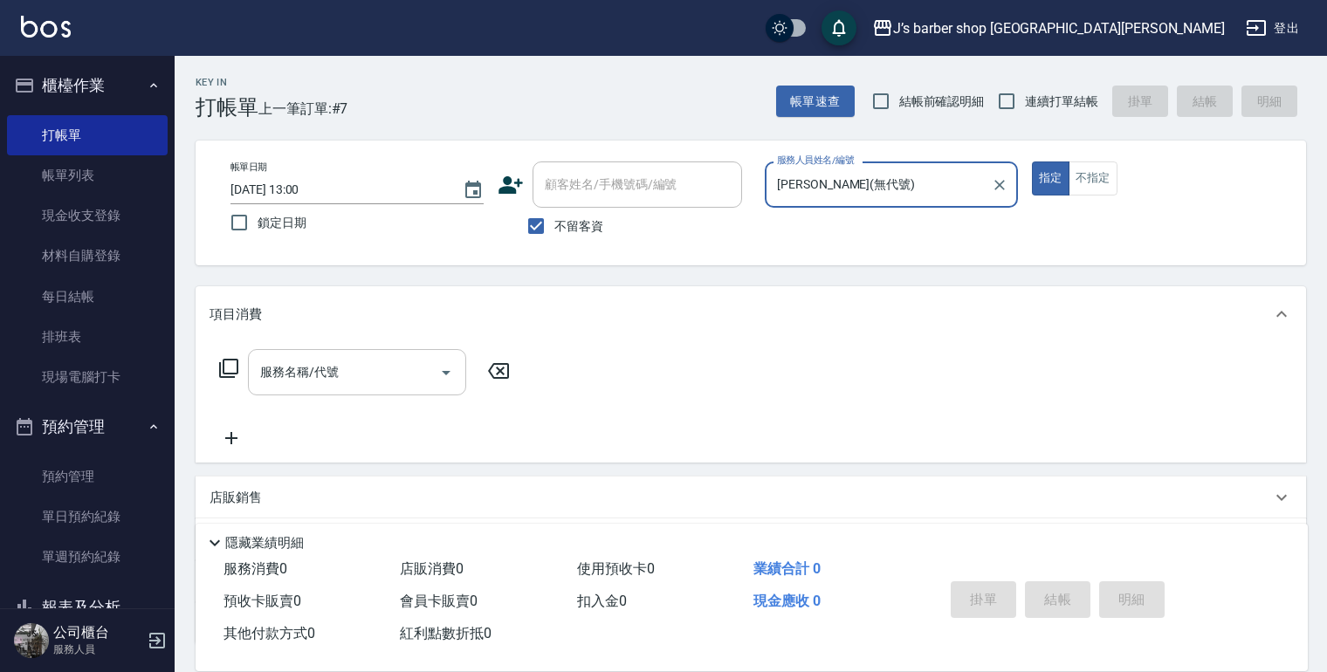
click at [415, 382] on input "服務名稱/代號" at bounding box center [344, 372] width 176 height 31
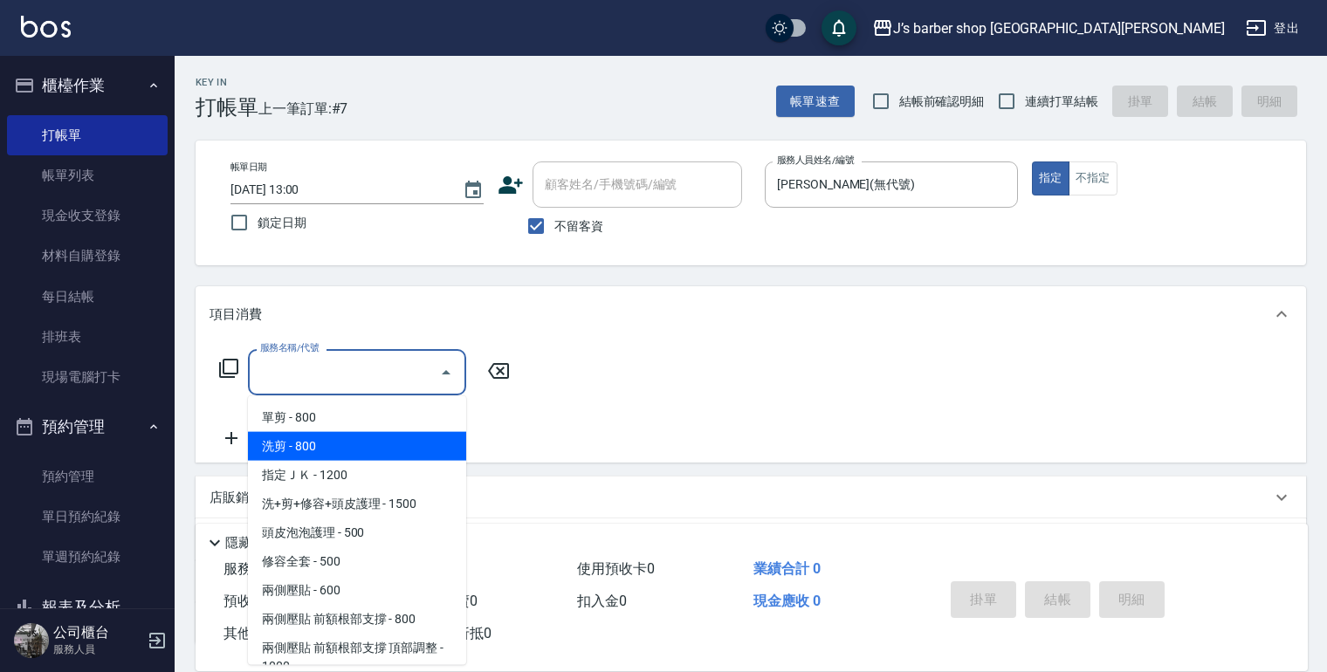
click at [388, 447] on span "洗剪 - 800" at bounding box center [357, 446] width 218 height 29
type input "洗剪(101)"
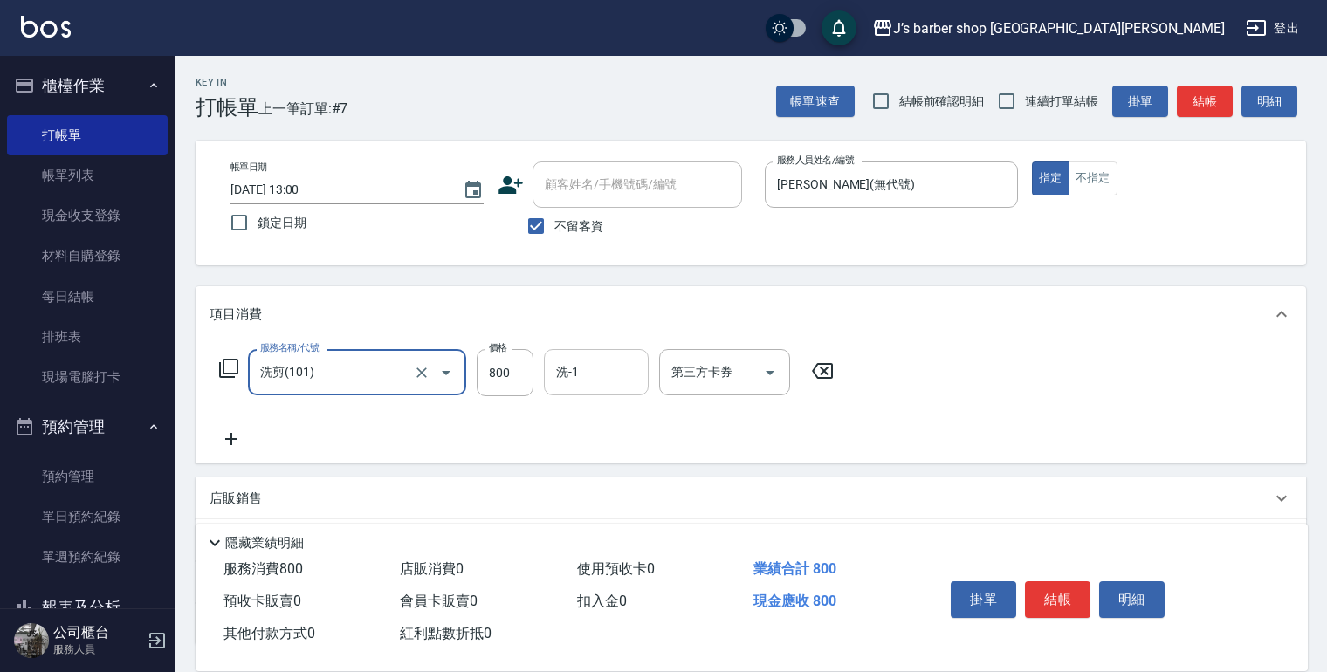
click at [578, 393] on div "洗-1" at bounding box center [596, 372] width 105 height 46
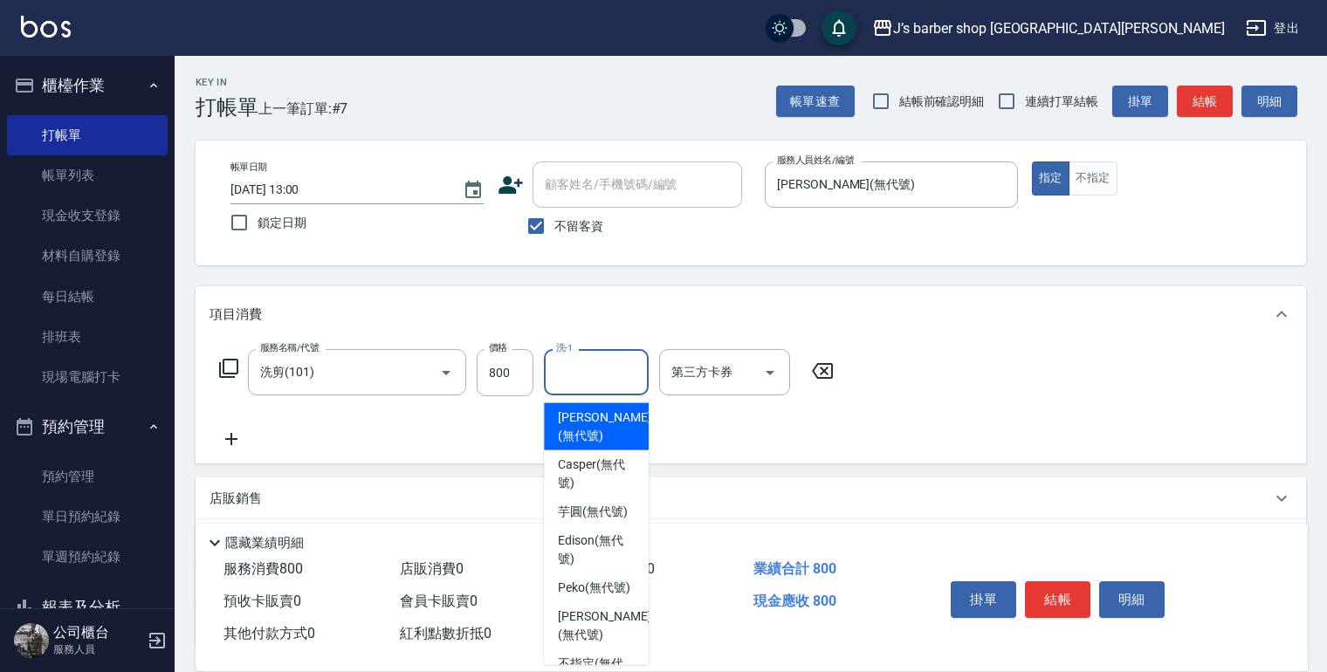
click at [590, 436] on span "[PERSON_NAME] (無代號)" at bounding box center [604, 426] width 93 height 37
type input "[PERSON_NAME](無代號)"
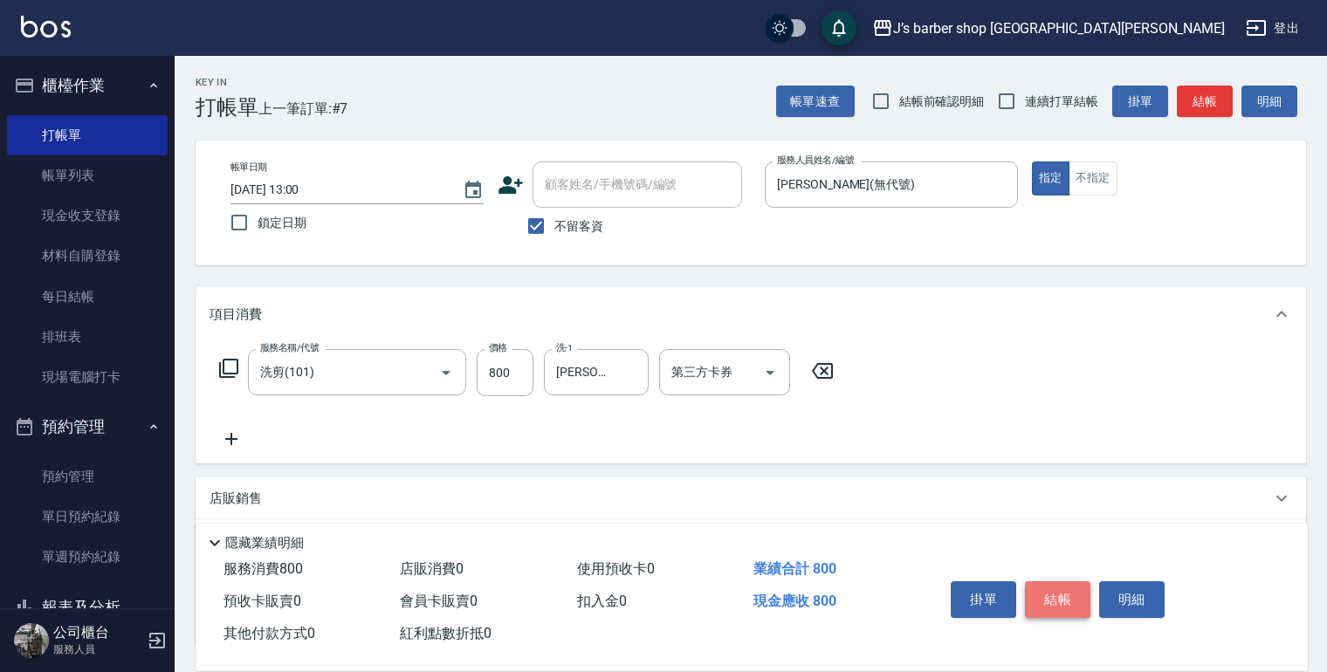
click at [1047, 591] on button "結帳" at bounding box center [1057, 599] width 65 height 37
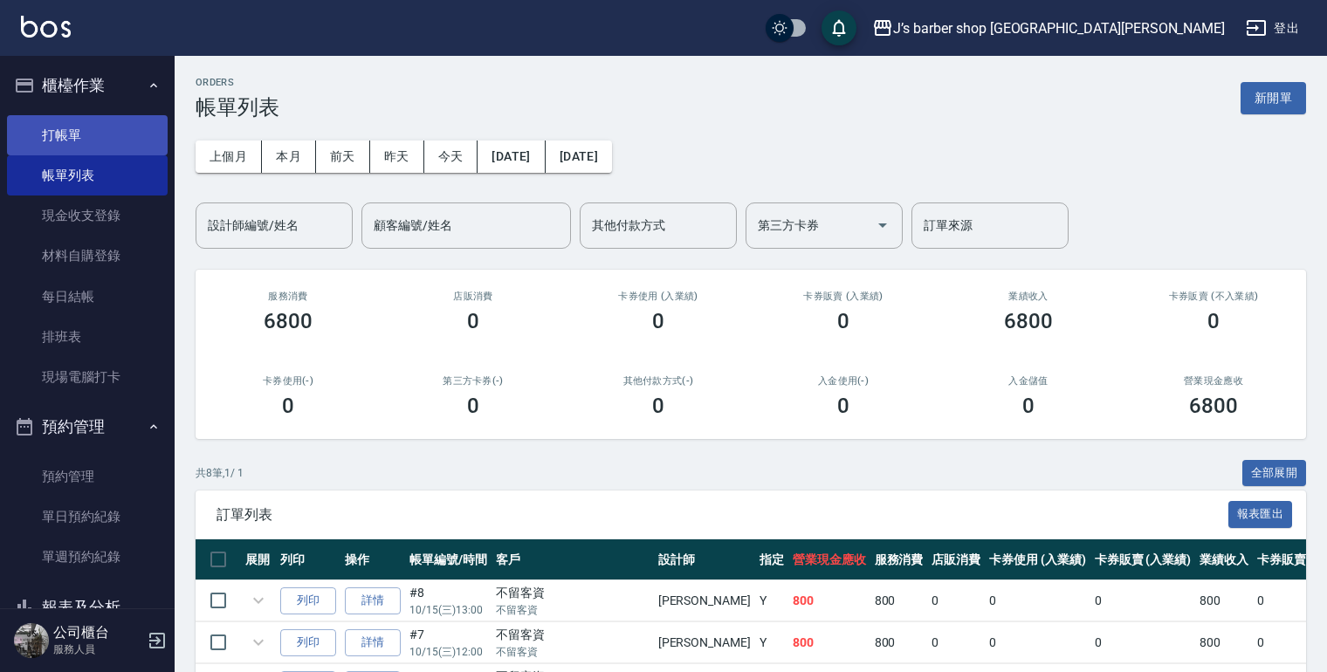
drag, startPoint x: 78, startPoint y: 126, endPoint x: 95, endPoint y: 130, distance: 18.0
click at [78, 126] on link "打帳單" at bounding box center [87, 135] width 161 height 40
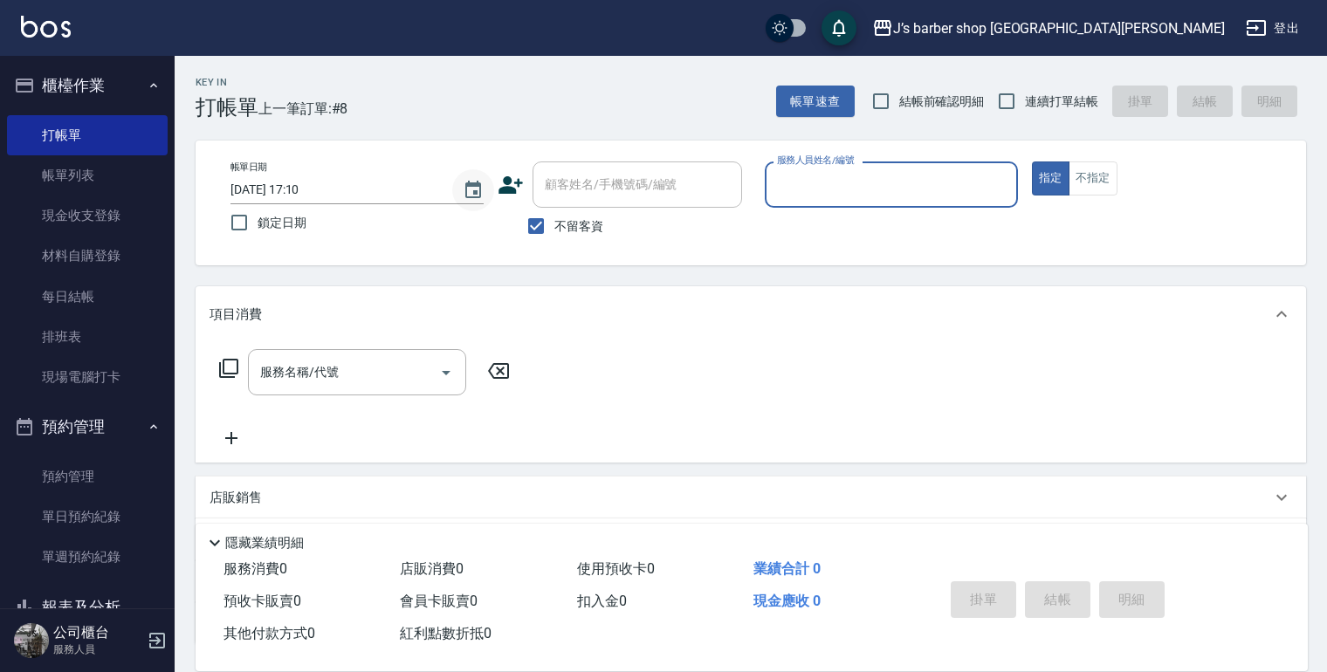
click at [487, 186] on button "Choose date, selected date is 2025-10-15" at bounding box center [473, 190] width 42 height 42
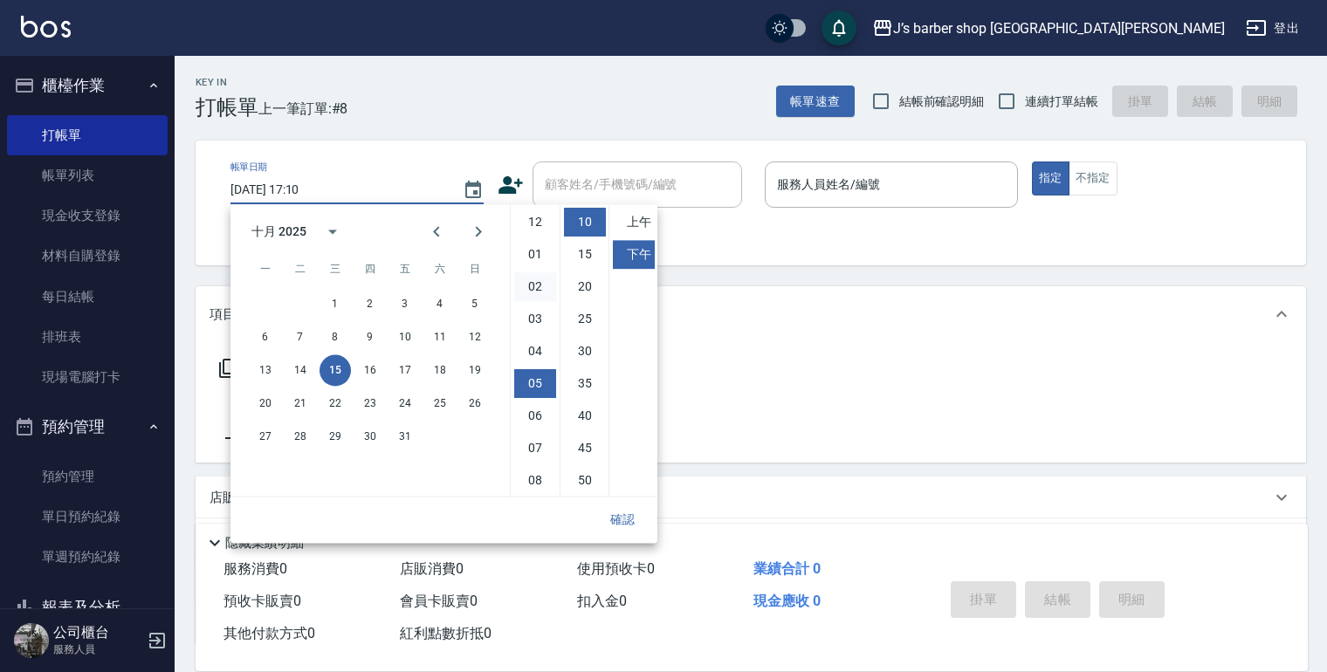
click at [539, 289] on li "02" at bounding box center [535, 286] width 42 height 29
click at [581, 226] on li "00" at bounding box center [585, 222] width 42 height 29
type input "[DATE] 14:00"
click at [621, 516] on button "確認" at bounding box center [622, 520] width 56 height 32
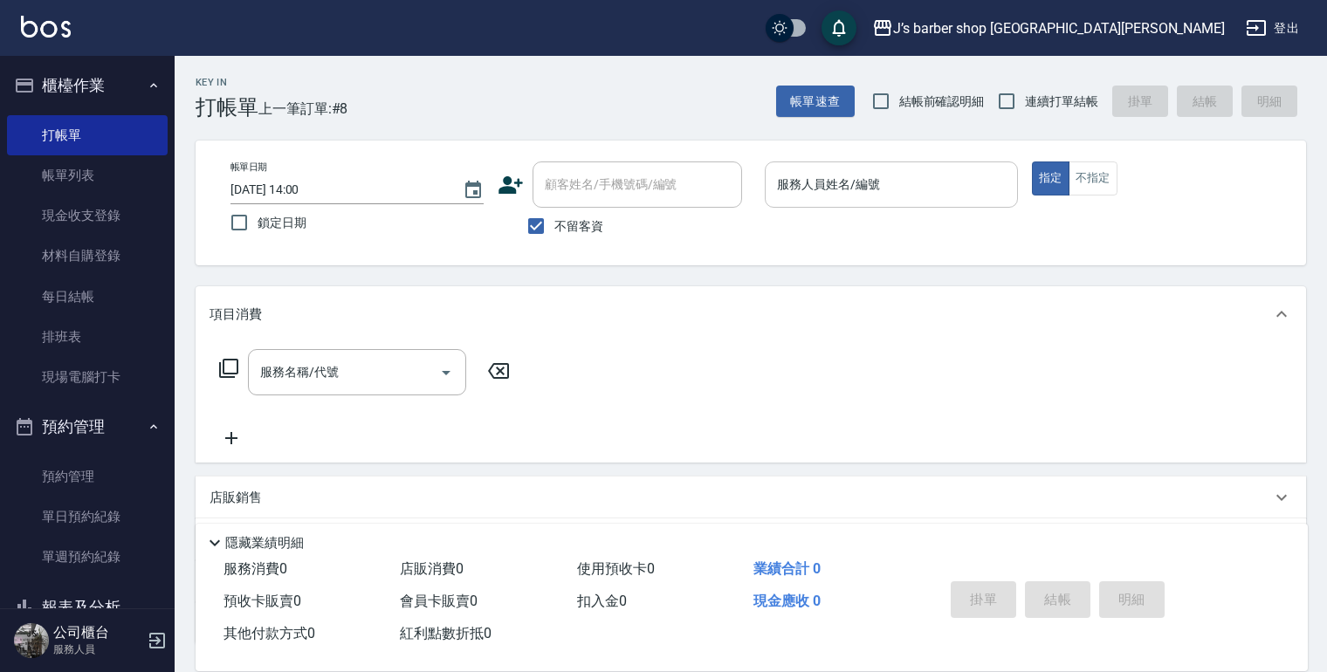
click at [819, 208] on p at bounding box center [891, 217] width 253 height 18
click at [827, 190] on input "服務人員姓名/編號" at bounding box center [890, 184] width 237 height 31
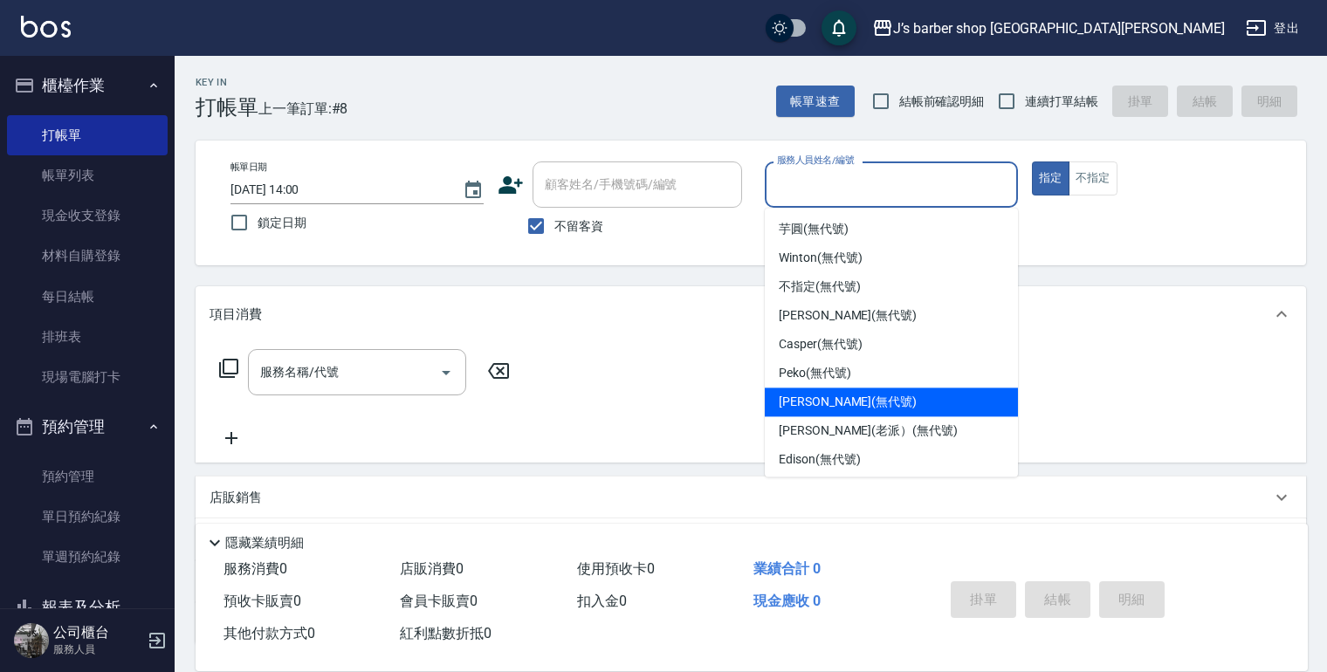
click at [820, 399] on span "[PERSON_NAME] (無代號)" at bounding box center [848, 402] width 138 height 18
type input "[PERSON_NAME](無代號)"
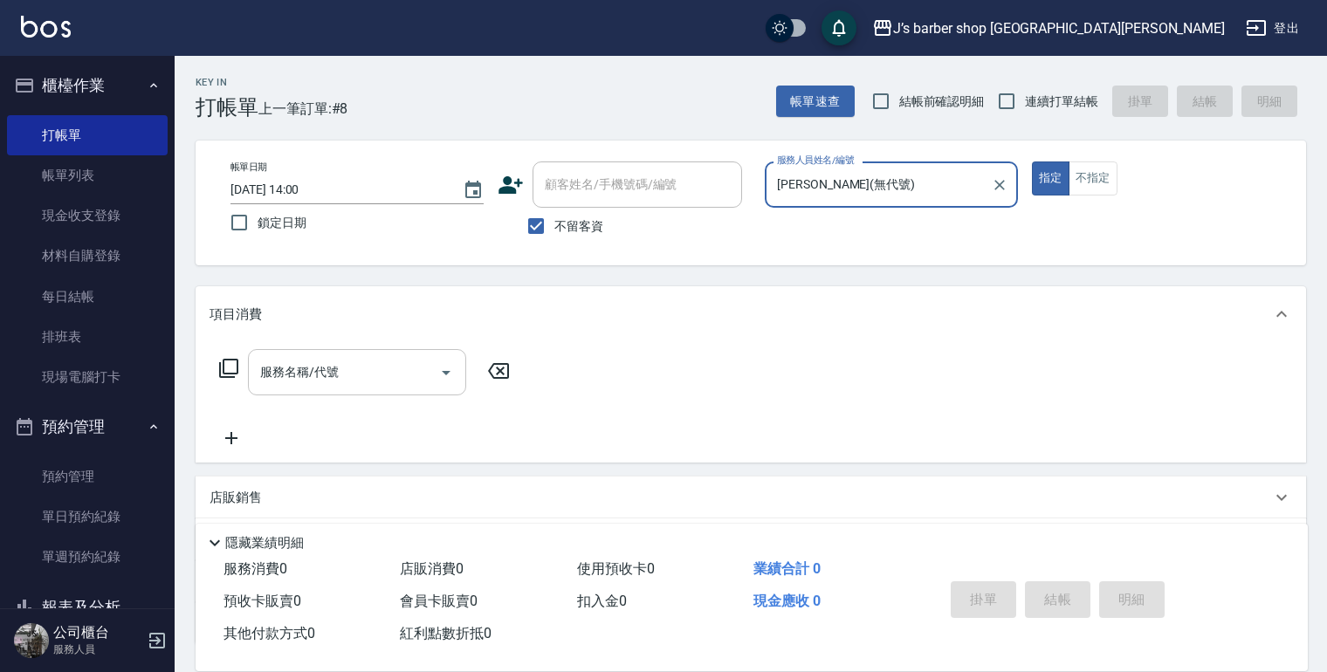
click at [377, 377] on input "服務名稱/代號" at bounding box center [344, 372] width 176 height 31
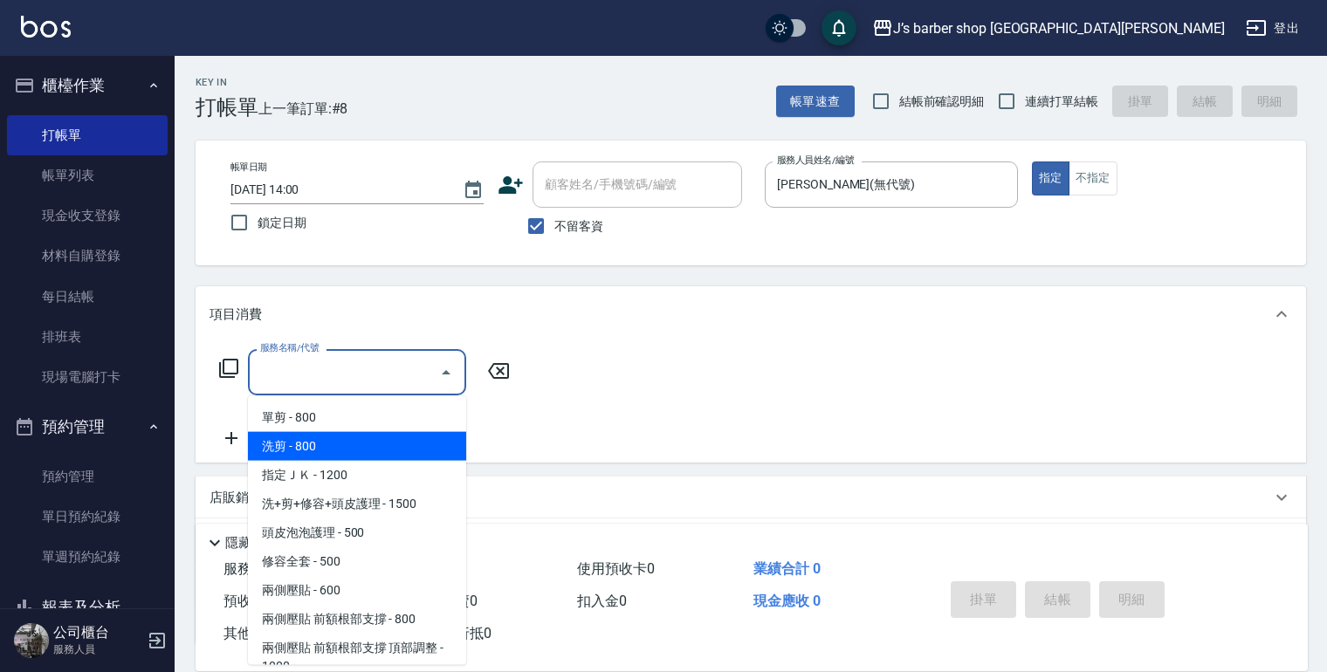
click at [362, 436] on span "洗剪 - 800" at bounding box center [357, 446] width 218 height 29
type input "洗剪(101)"
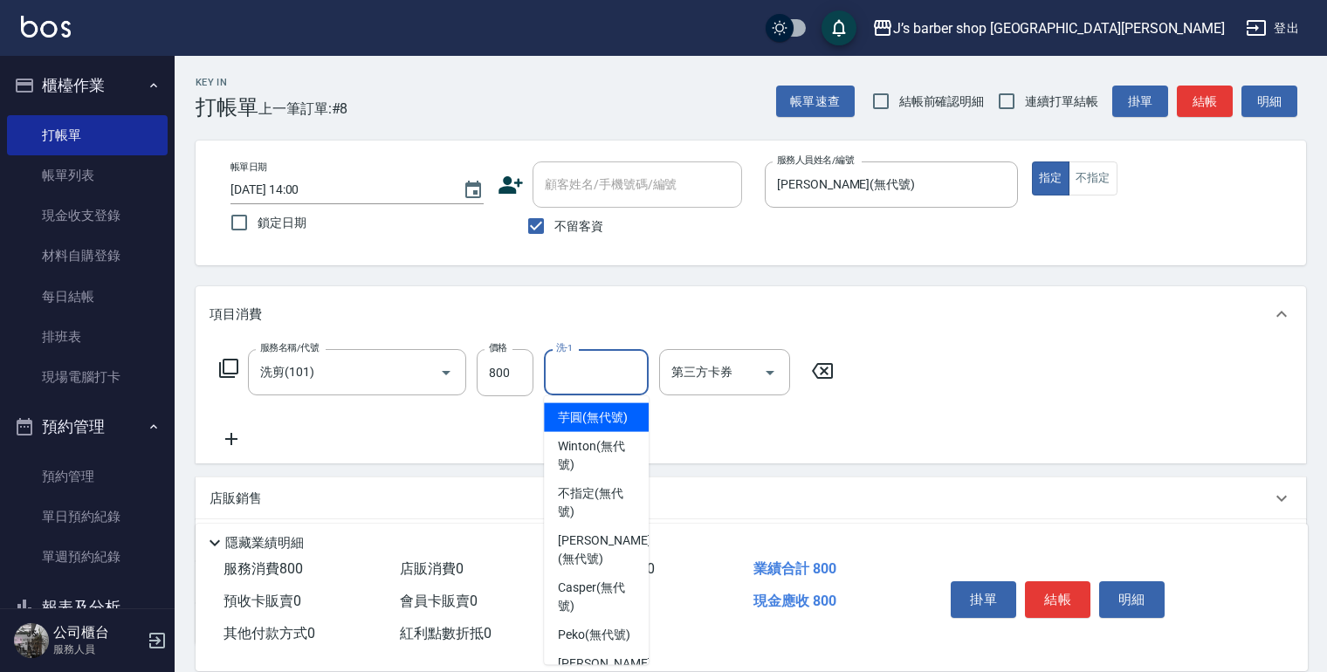
click at [569, 381] on input "洗-1" at bounding box center [596, 372] width 89 height 31
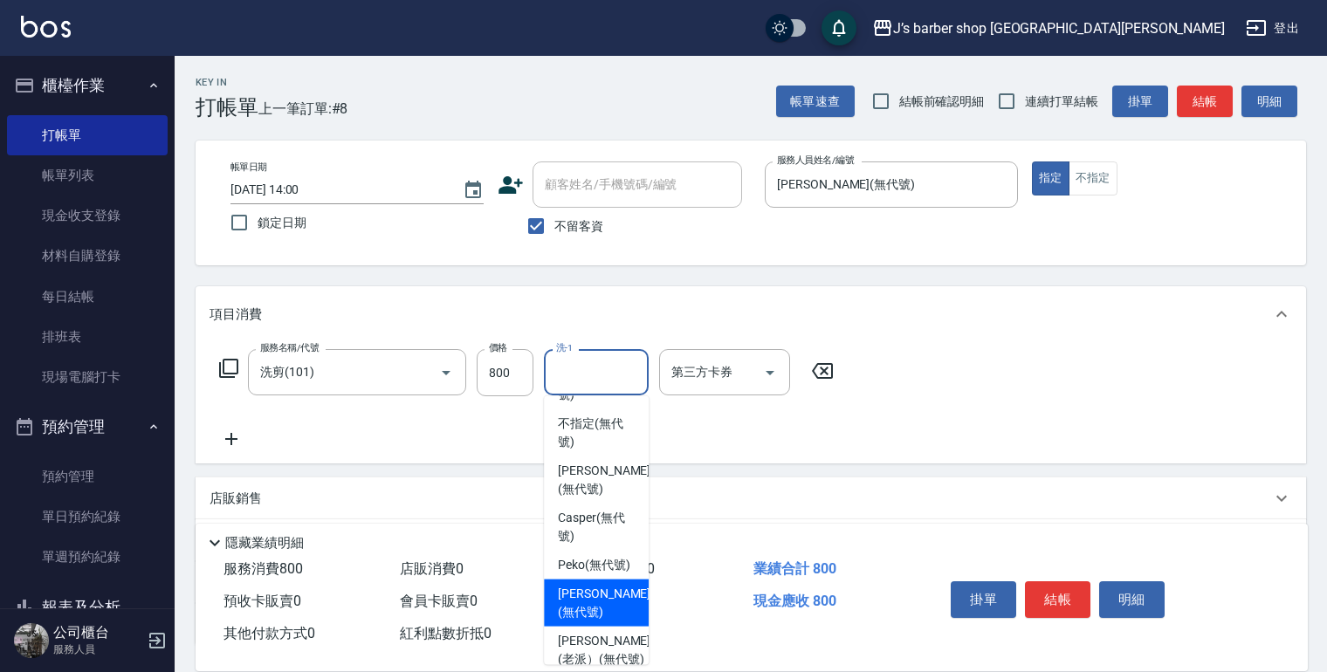
click at [598, 621] on span "[PERSON_NAME] (無代號)" at bounding box center [604, 603] width 93 height 37
type input "[PERSON_NAME](無代號)"
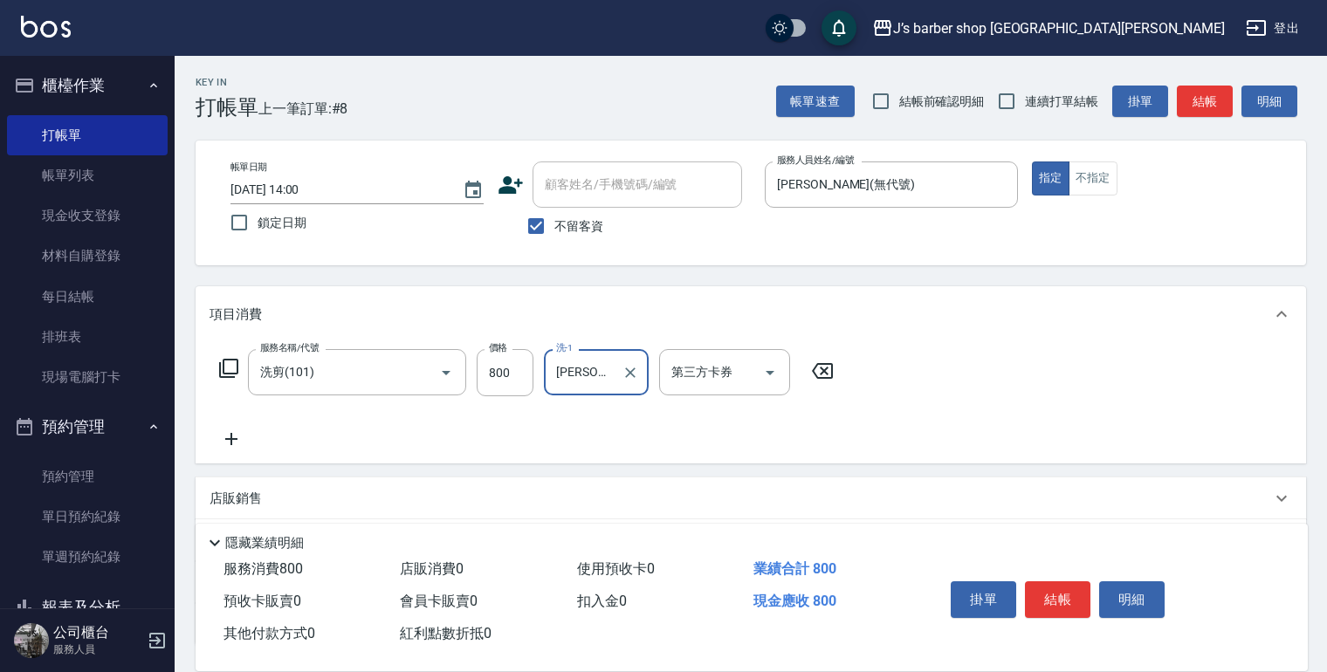
click at [1050, 590] on button "結帳" at bounding box center [1057, 599] width 65 height 37
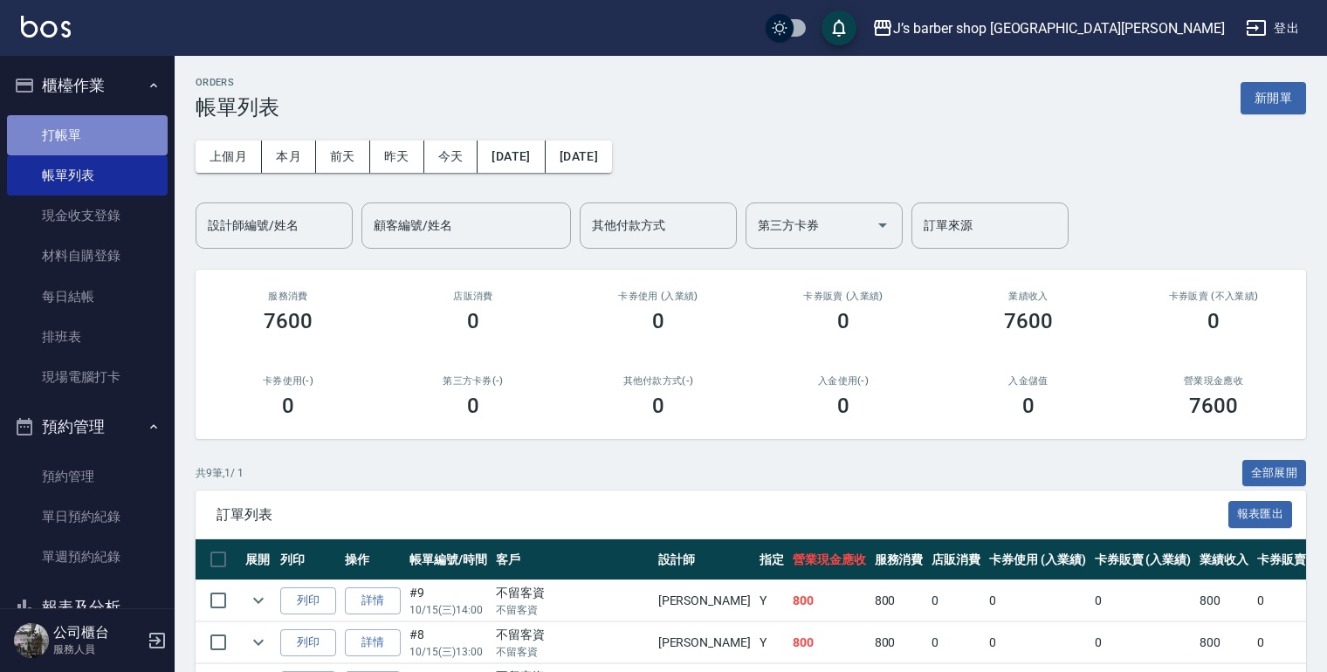
click at [105, 140] on link "打帳單" at bounding box center [87, 135] width 161 height 40
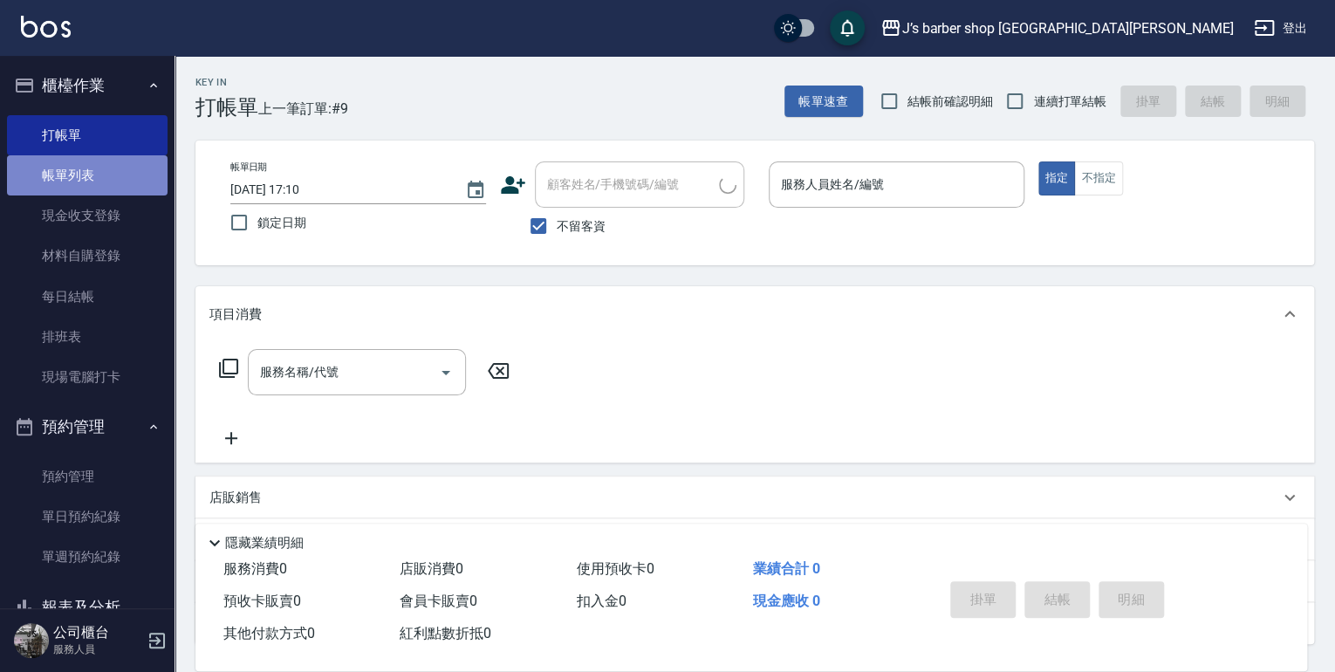
click at [100, 178] on link "帳單列表" at bounding box center [87, 175] width 161 height 40
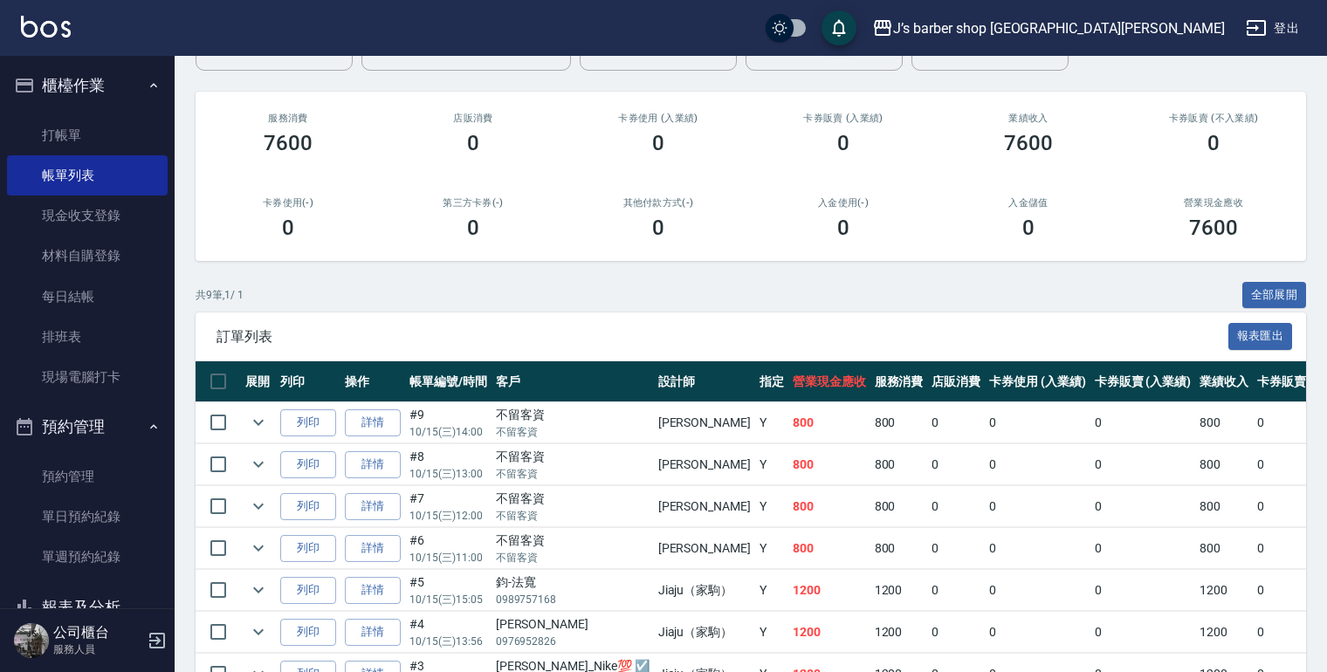
scroll to position [11, 0]
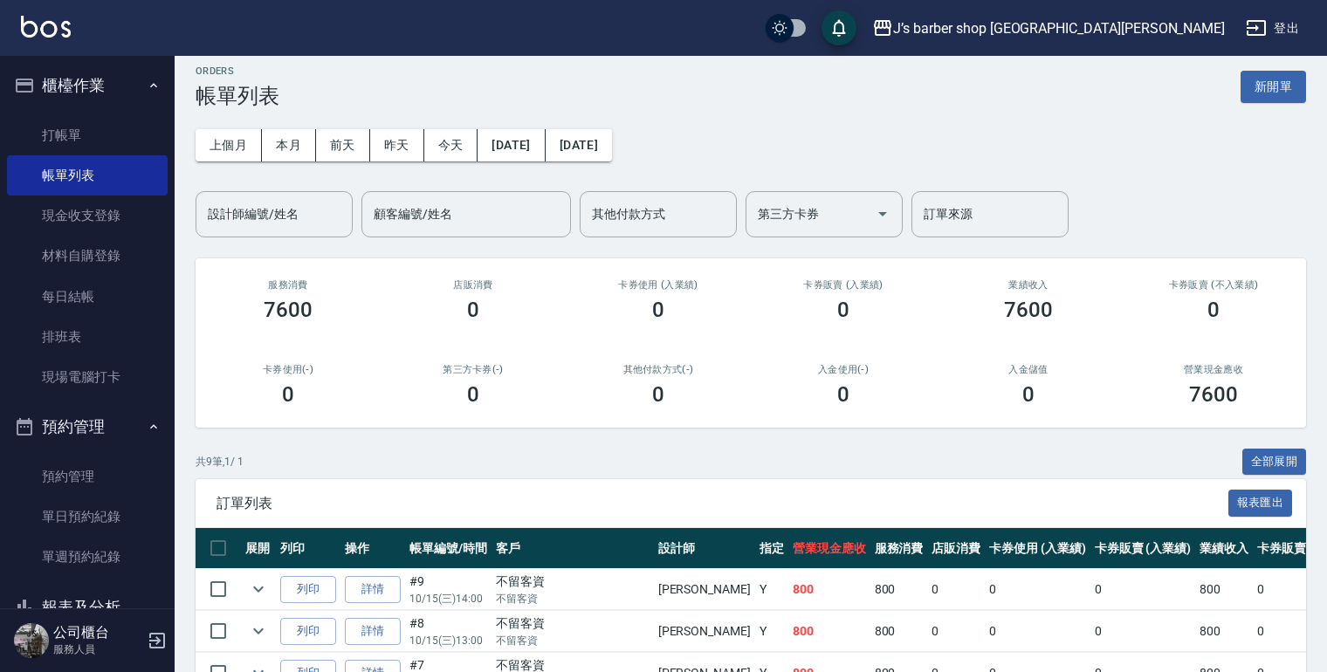
click at [297, 162] on div "上個月 本月 [DATE] [DATE] [DATE] [DATE] [DATE] 設計師編號/姓名 設計師編號/姓名 顧客編號/姓名 顧客編號/姓名 其他付…" at bounding box center [751, 172] width 1110 height 129
click at [296, 160] on button "本月" at bounding box center [289, 145] width 54 height 32
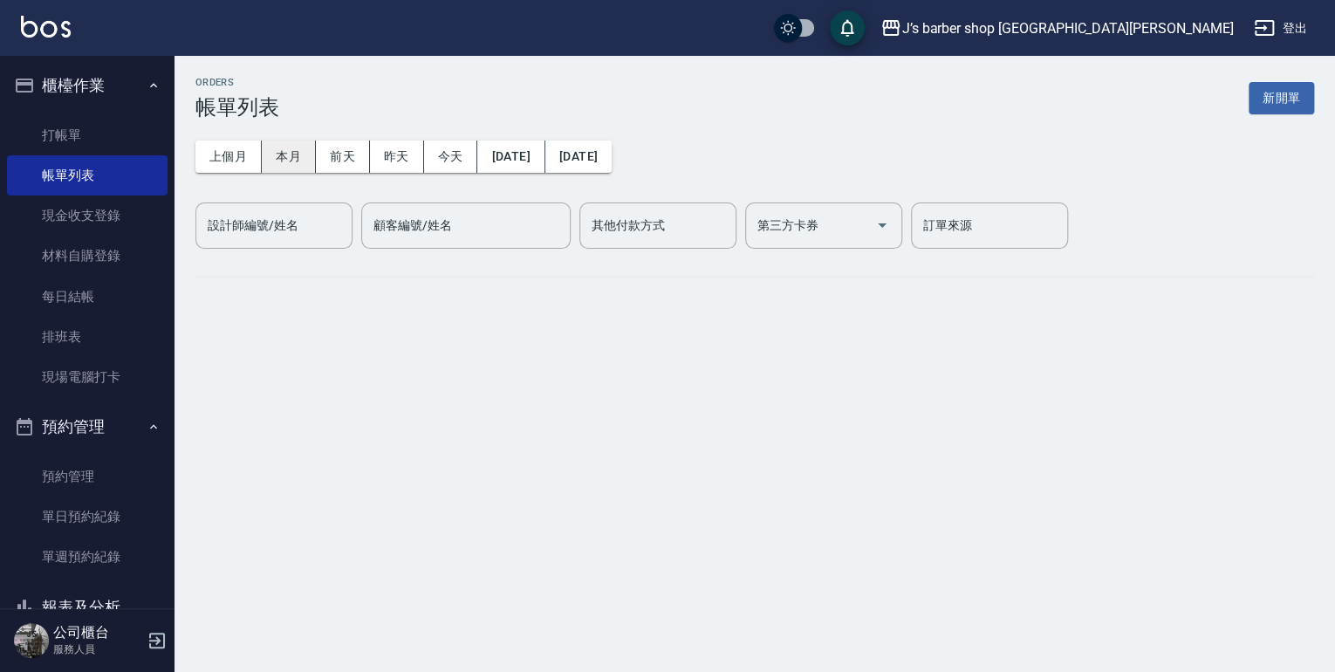
click at [296, 149] on button "本月" at bounding box center [289, 157] width 54 height 32
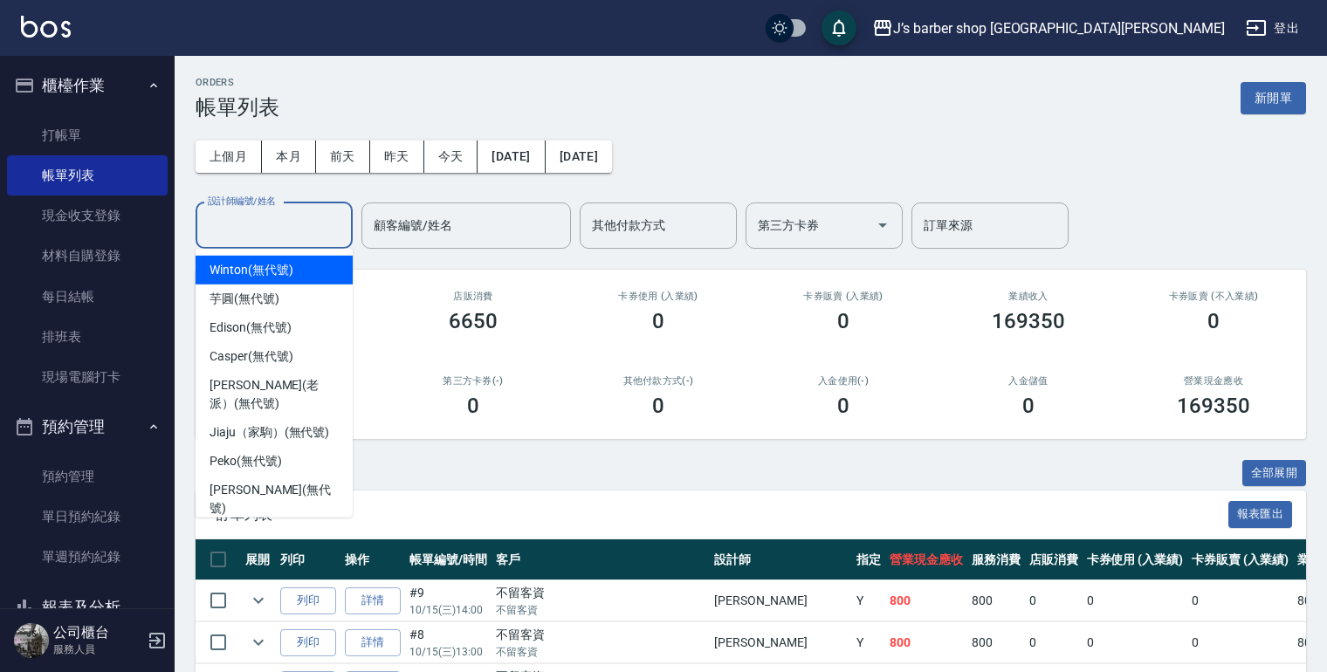
click at [285, 223] on div "設計師編號/姓名 設計師編號/姓名" at bounding box center [274, 225] width 157 height 46
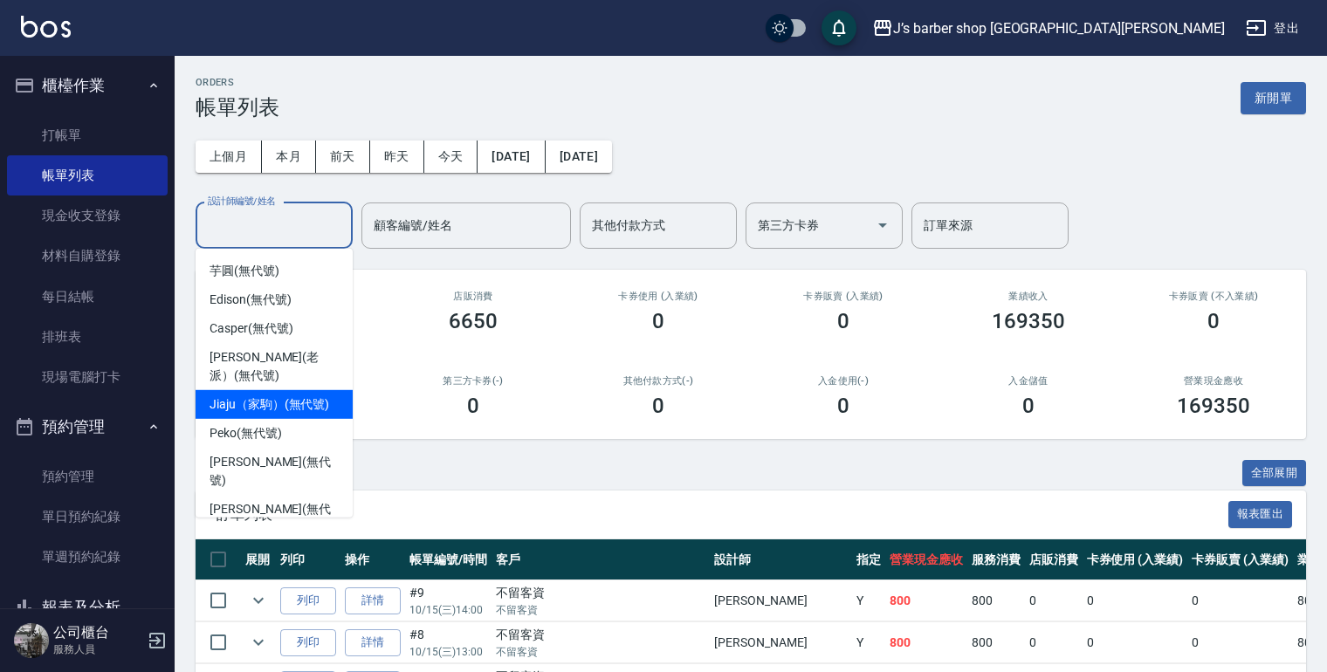
scroll to position [51, 0]
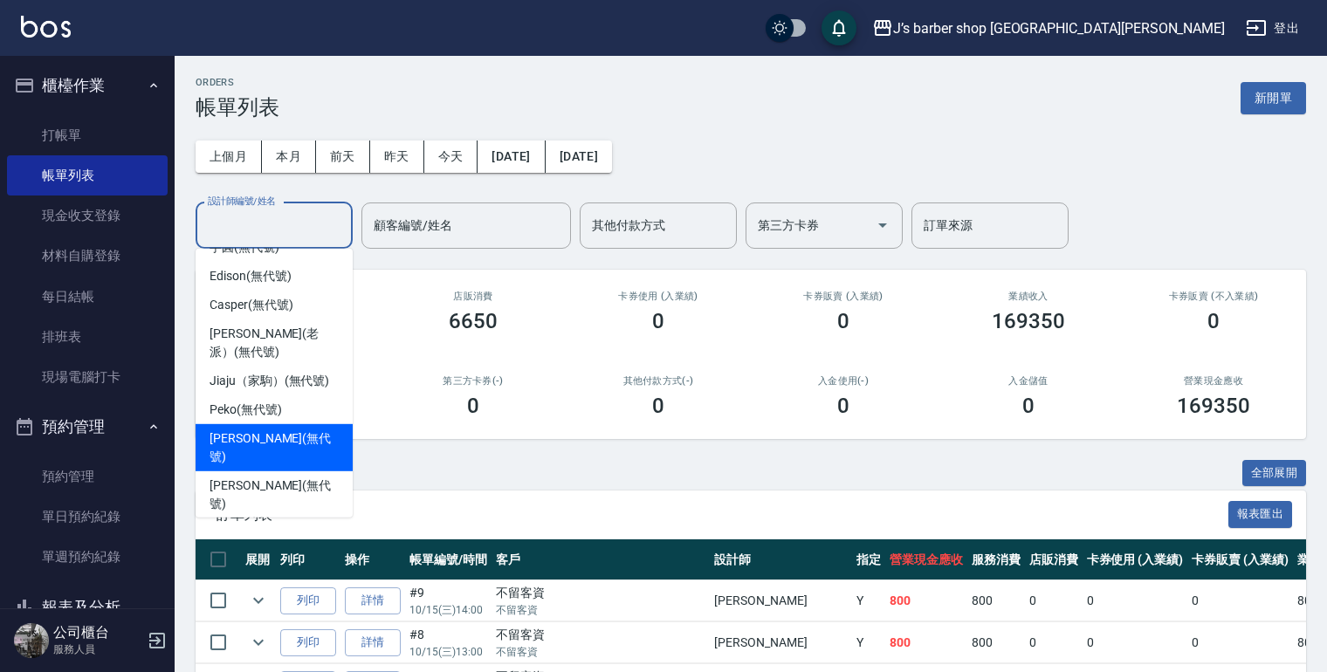
click at [278, 438] on span "[PERSON_NAME] (無代號)" at bounding box center [273, 447] width 129 height 37
type input "[PERSON_NAME](無代號)"
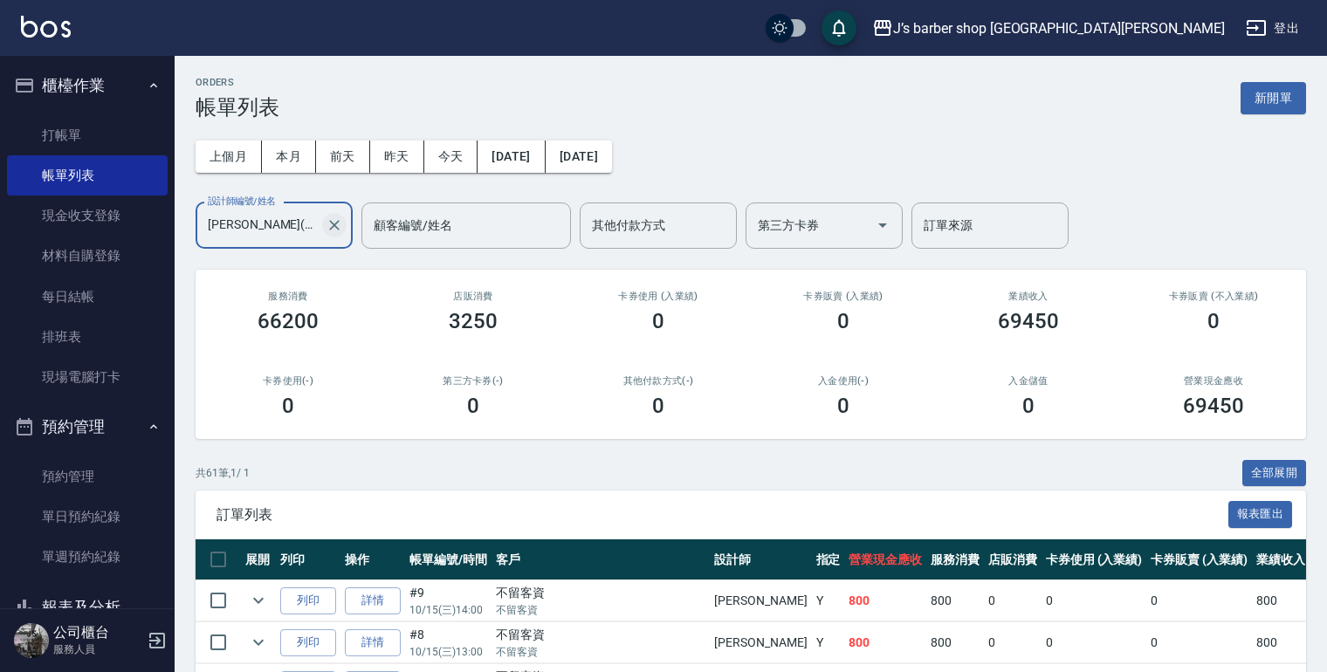
click at [332, 213] on button "Clear" at bounding box center [334, 225] width 24 height 24
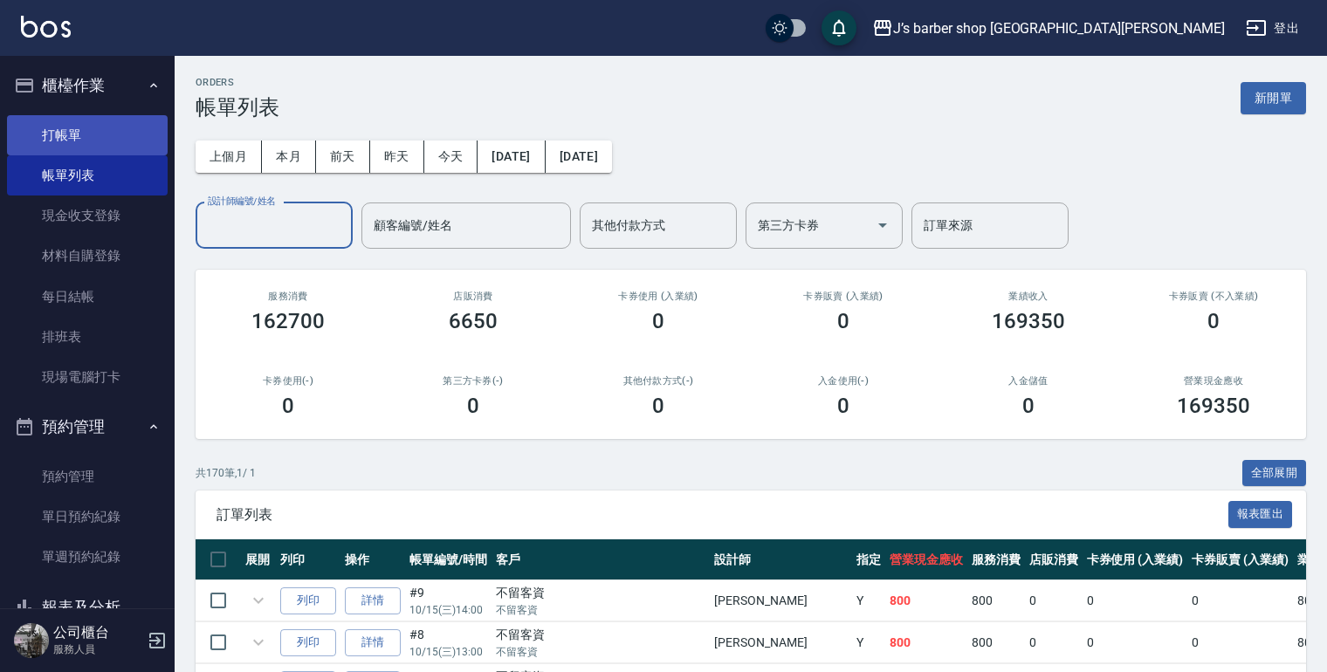
click at [48, 133] on link "打帳單" at bounding box center [87, 135] width 161 height 40
